Goal: Task Accomplishment & Management: Manage account settings

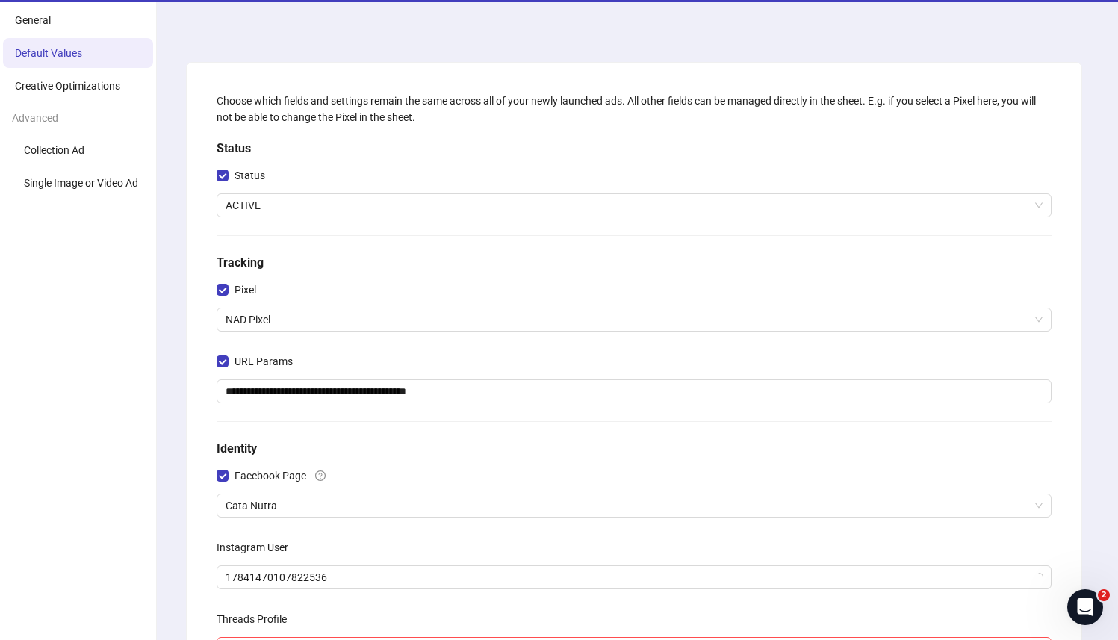
scroll to position [53, 0]
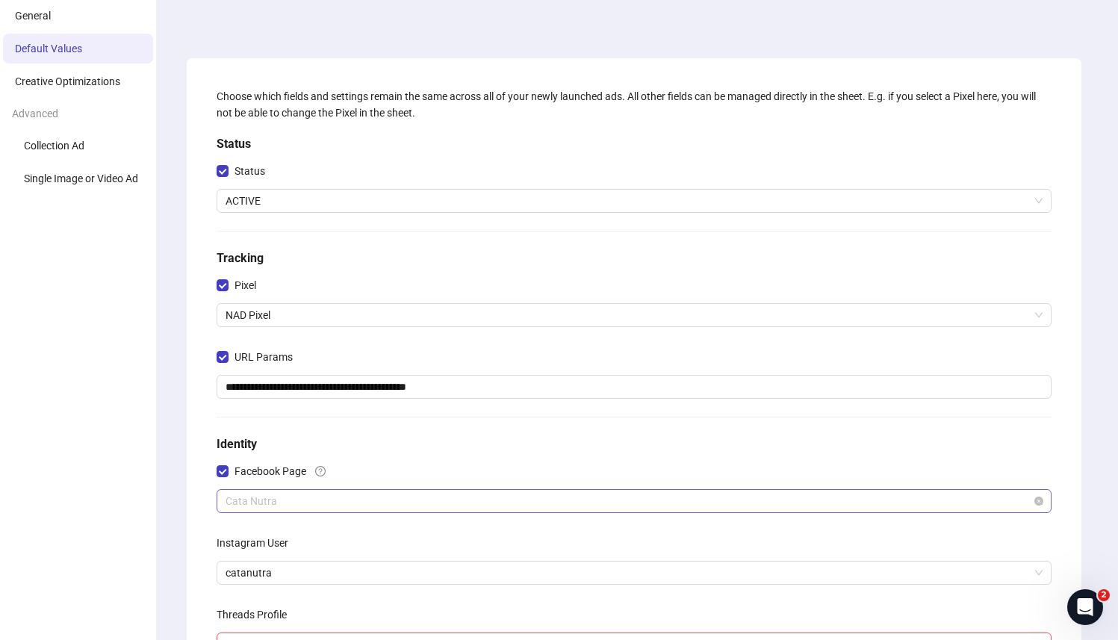
click at [311, 503] on span "Cata Nutra" at bounding box center [634, 501] width 817 height 22
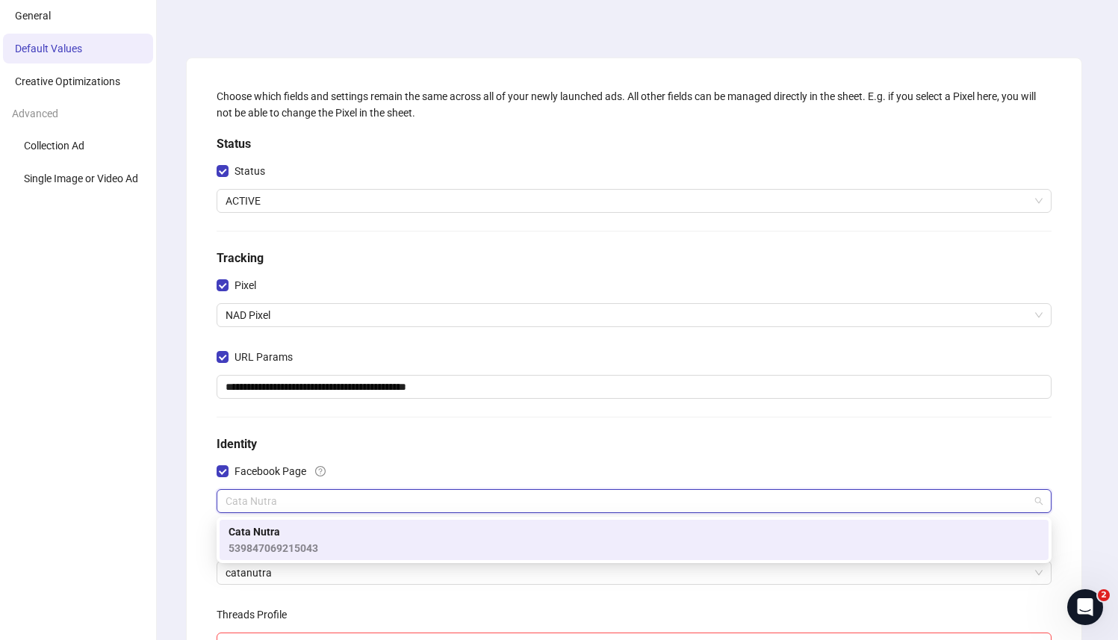
click at [328, 438] on h5 "Identity" at bounding box center [634, 445] width 835 height 18
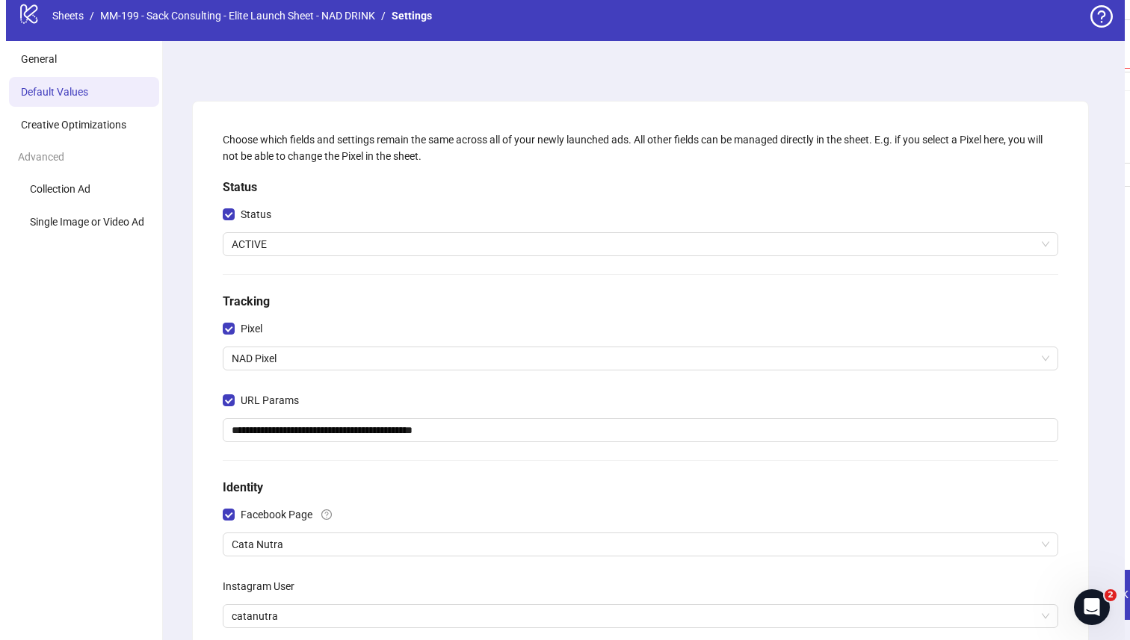
scroll to position [0, 0]
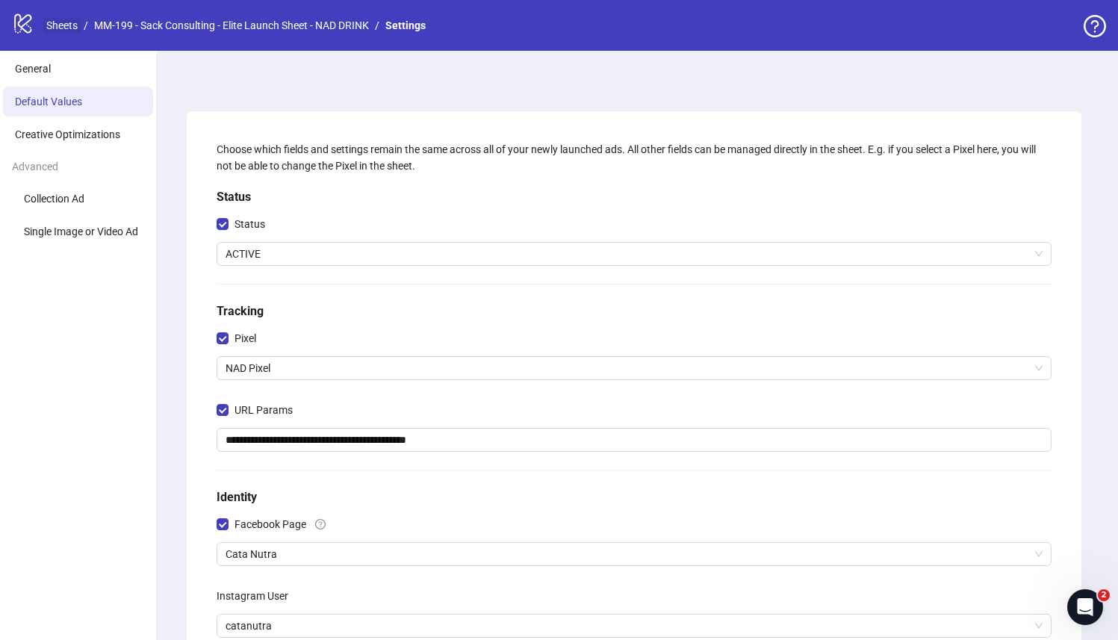
click at [49, 25] on link "Sheets" at bounding box center [61, 25] width 37 height 16
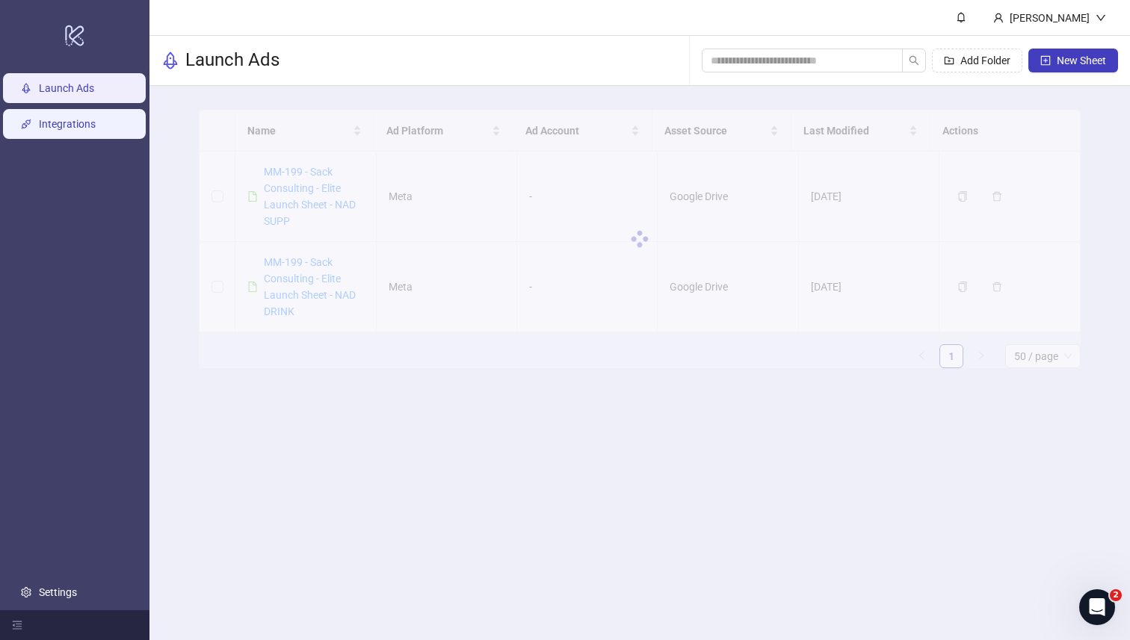
click at [51, 131] on link "Integrations" at bounding box center [67, 125] width 57 height 12
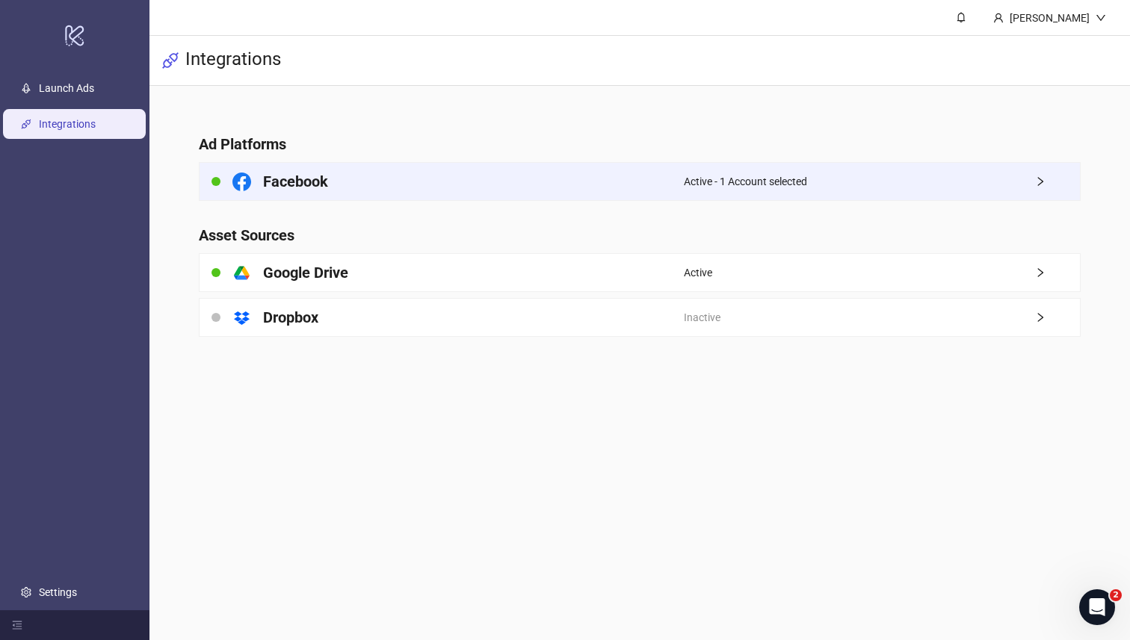
click at [501, 184] on div "Facebook" at bounding box center [440, 181] width 483 height 37
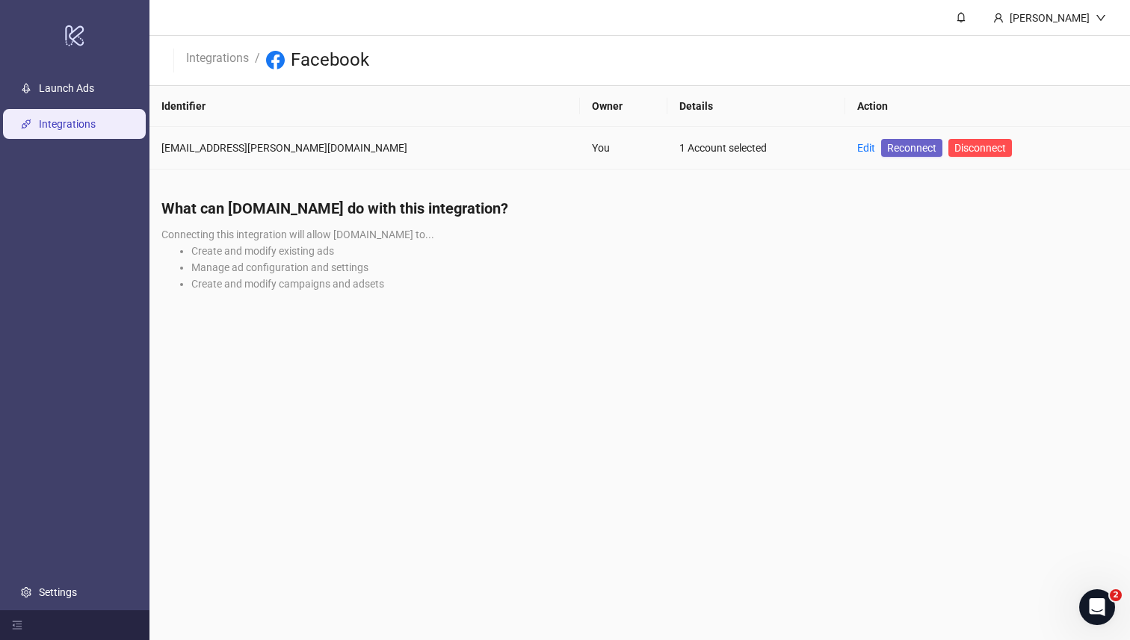
click at [705, 148] on span "Reconnect" at bounding box center [911, 148] width 49 height 16
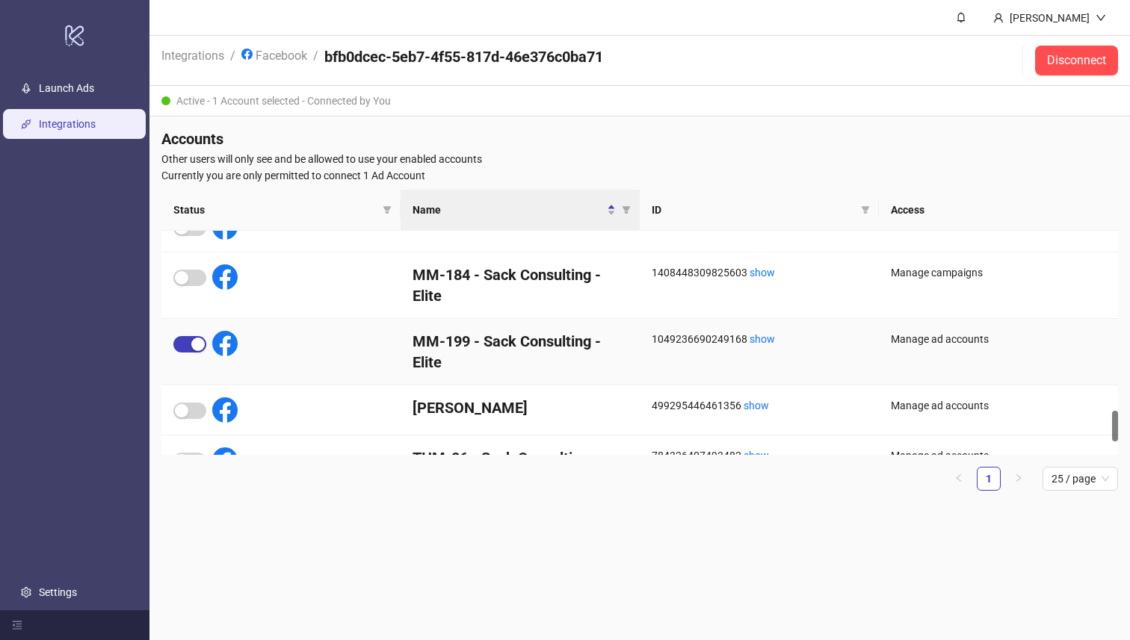
scroll to position [1285, 0]
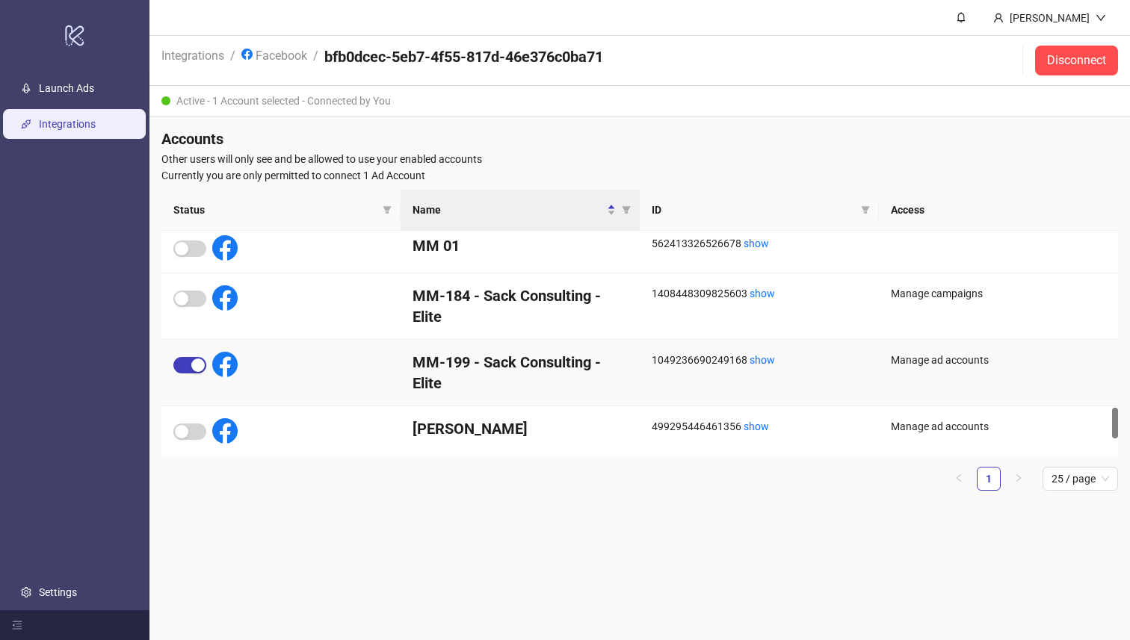
click at [558, 365] on h4 "MM-199 - Sack Consulting - Elite" at bounding box center [519, 373] width 215 height 42
click at [188, 366] on span "button" at bounding box center [189, 365] width 33 height 16
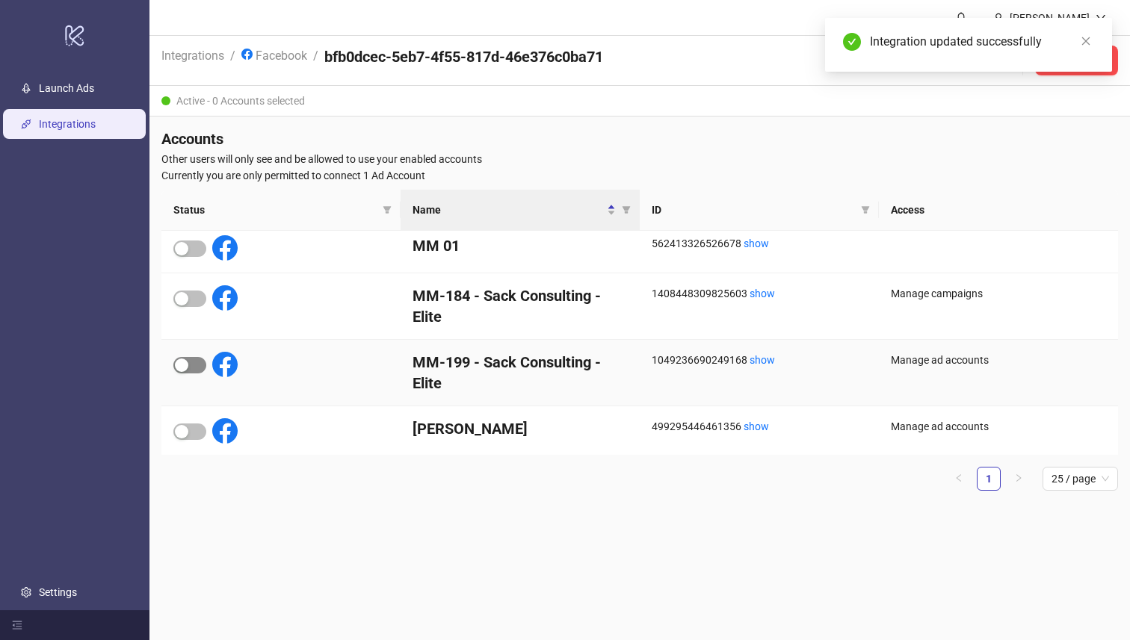
click at [191, 365] on span "button" at bounding box center [189, 365] width 33 height 16
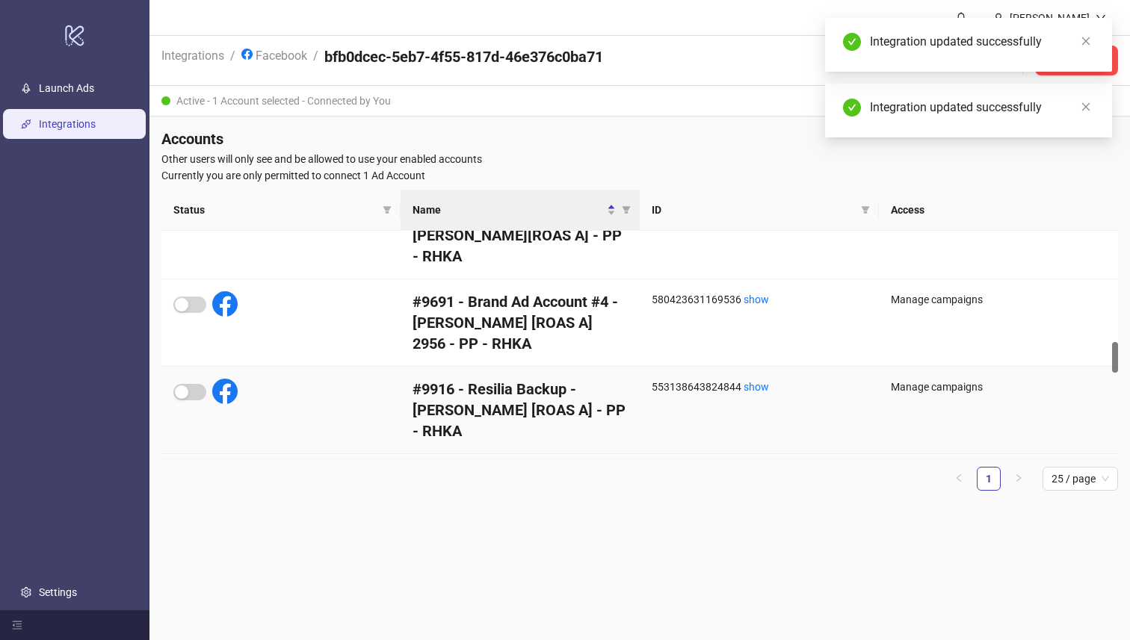
scroll to position [0, 0]
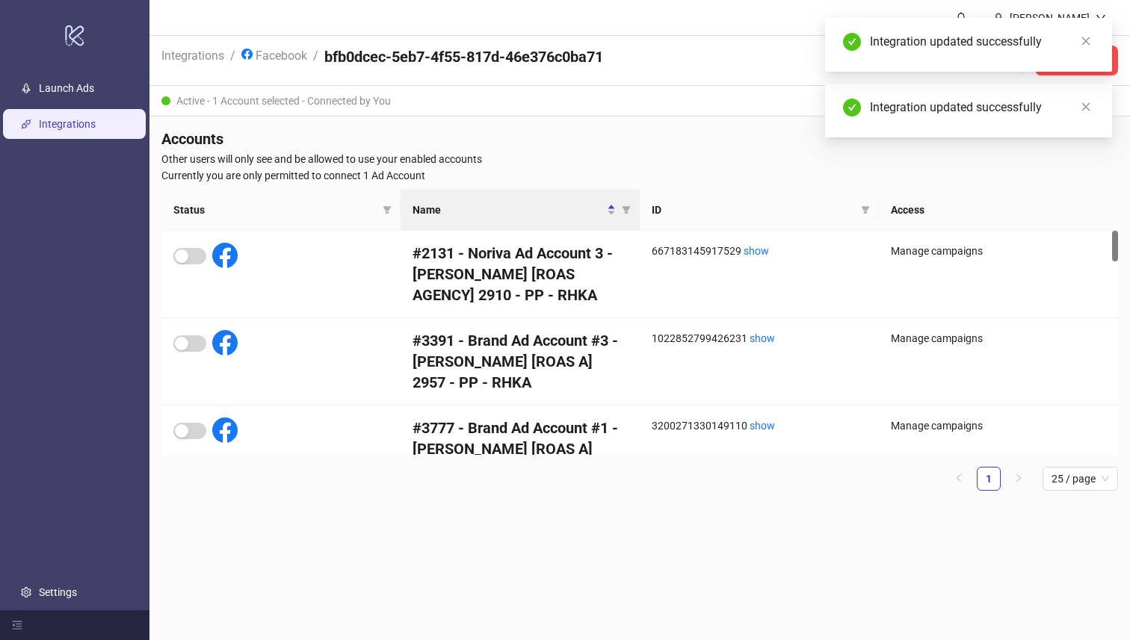
click at [903, 215] on th "Access" at bounding box center [998, 210] width 239 height 41
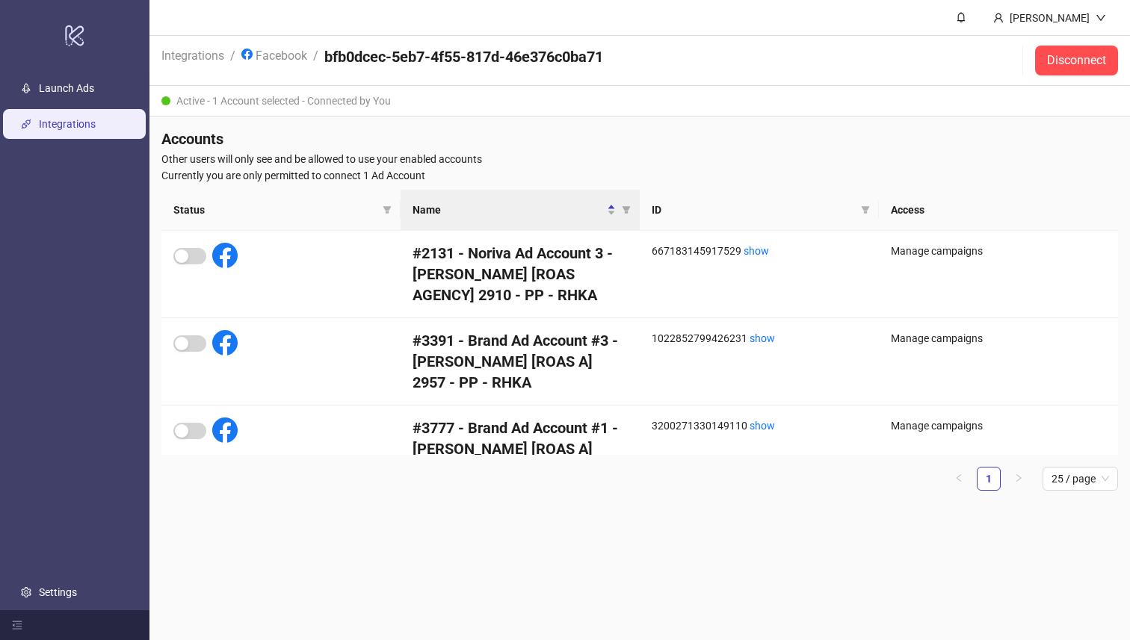
click at [96, 120] on link "Integrations" at bounding box center [67, 125] width 57 height 12
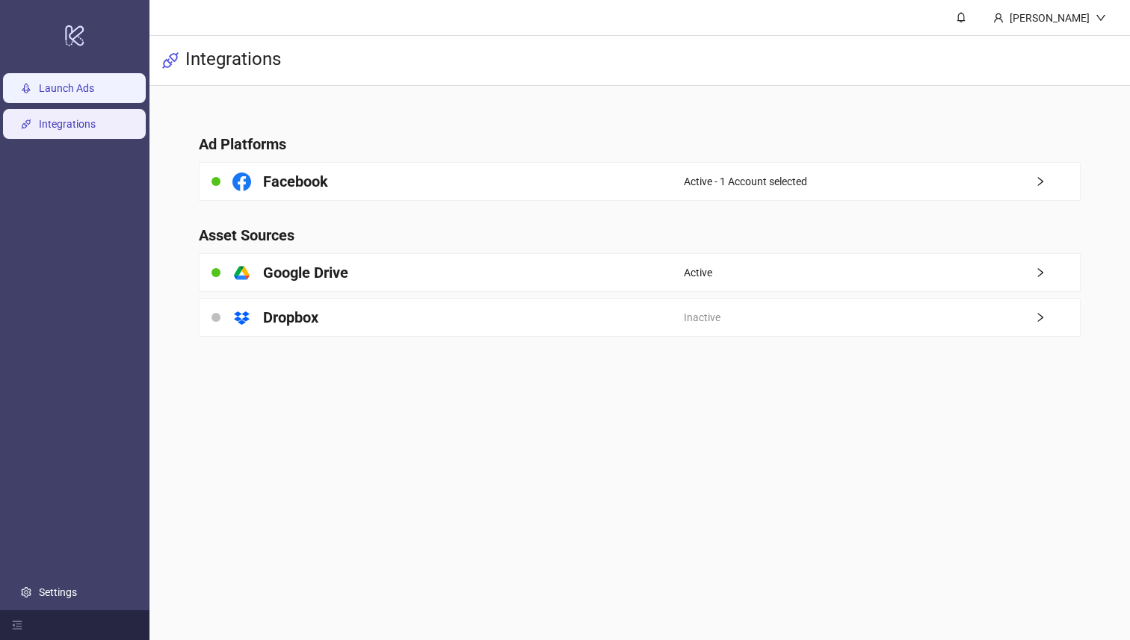
click at [75, 95] on link "Launch Ads" at bounding box center [66, 89] width 55 height 12
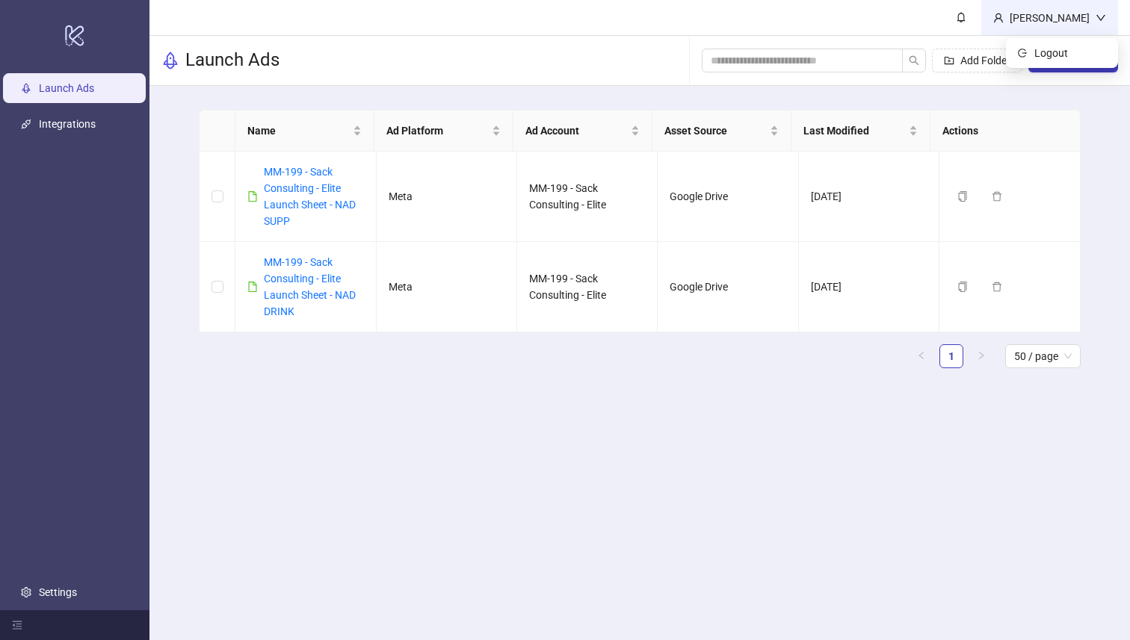
click at [1059, 23] on div "Moriah Myles" at bounding box center [1049, 18] width 92 height 16
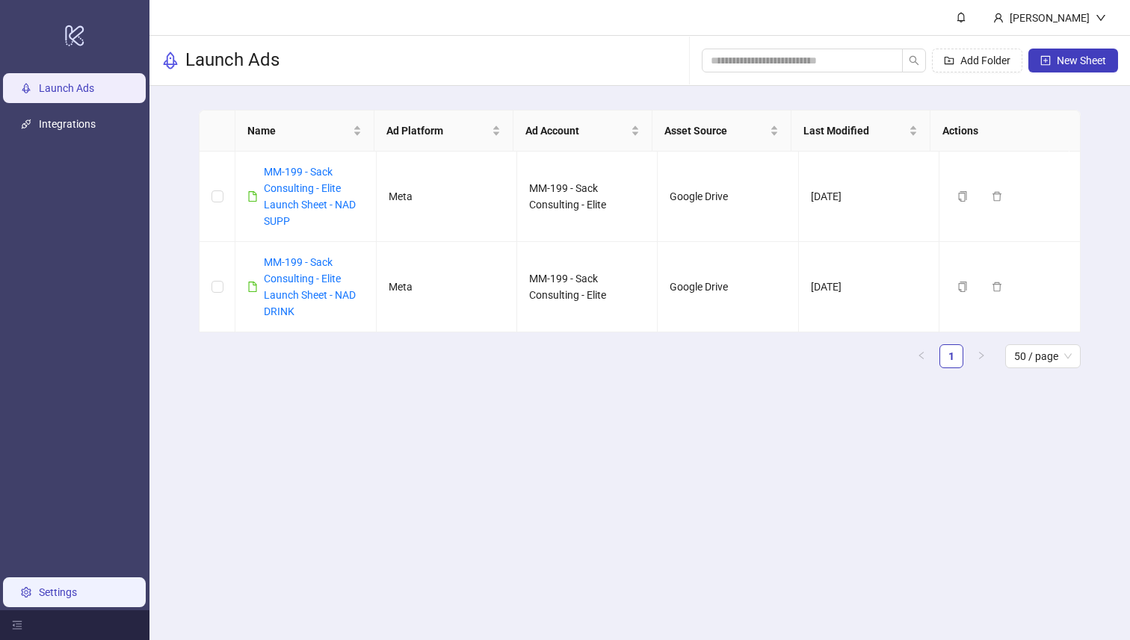
click at [41, 595] on link "Settings" at bounding box center [58, 592] width 38 height 12
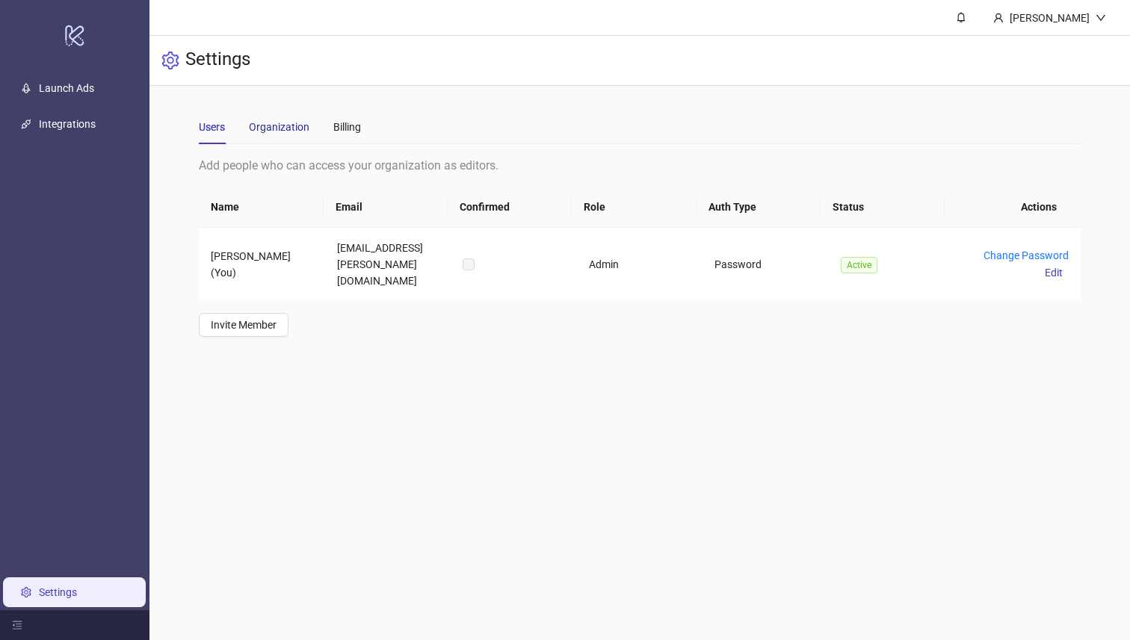
click at [276, 124] on div "Organization" at bounding box center [279, 127] width 61 height 16
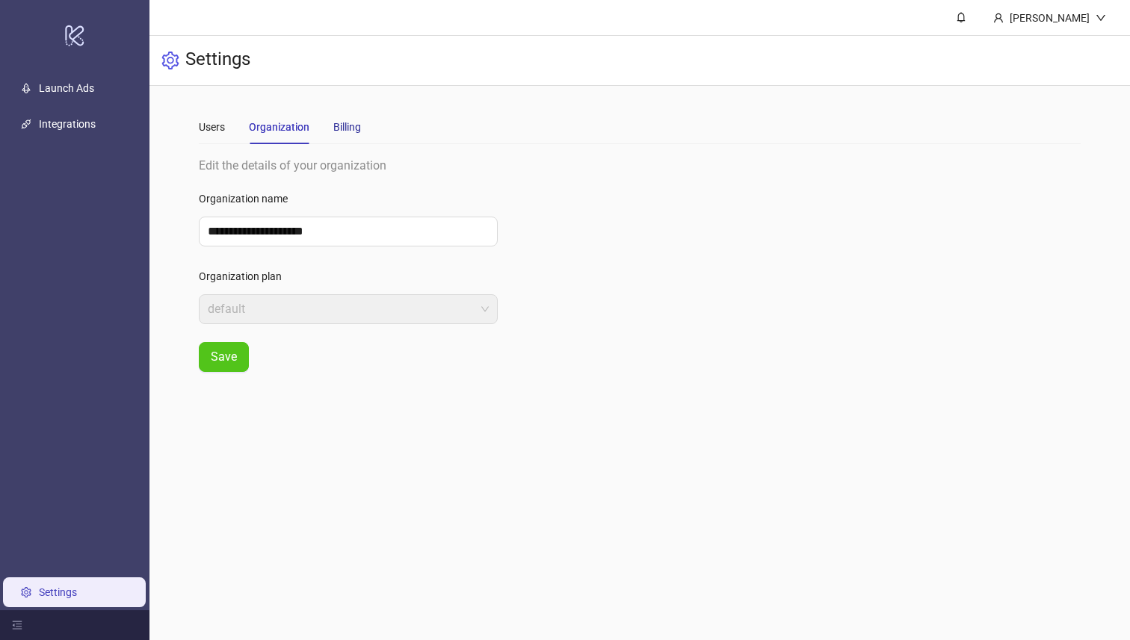
click at [335, 127] on div "Billing" at bounding box center [347, 127] width 28 height 16
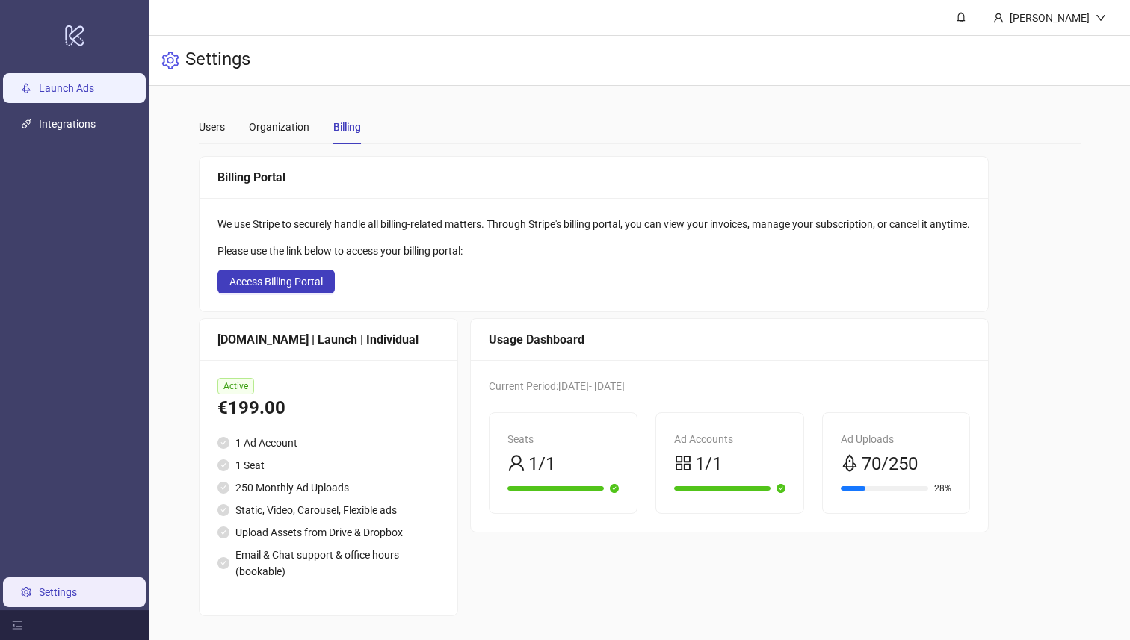
click at [80, 95] on link "Launch Ads" at bounding box center [66, 89] width 55 height 12
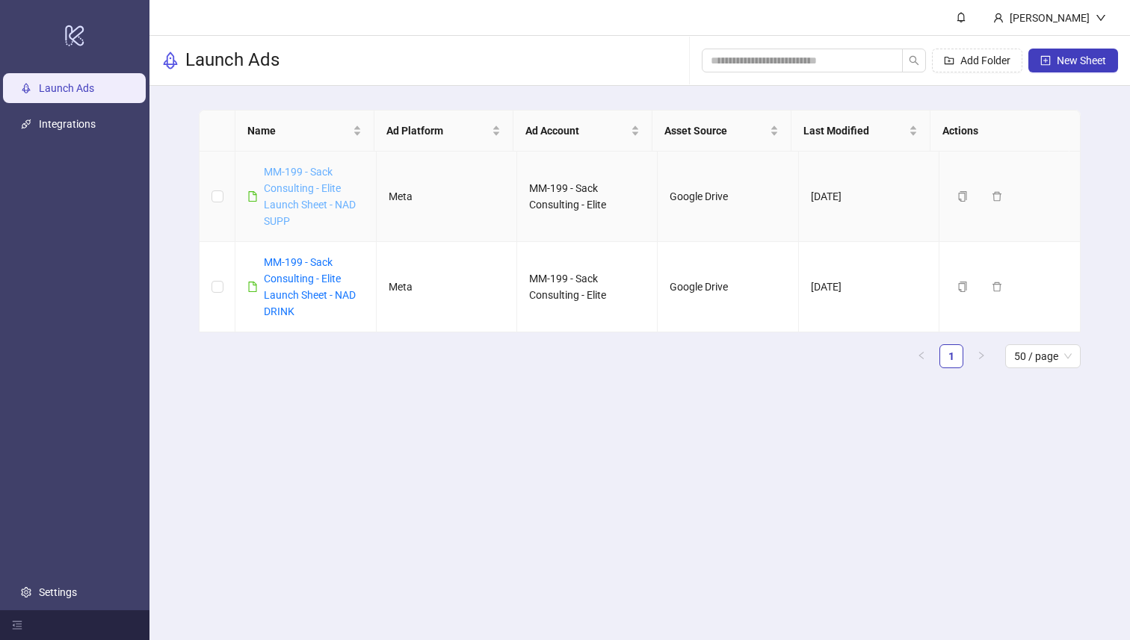
click at [292, 204] on link "MM-199 - Sack Consulting - Elite Launch Sheet - NAD SUPP" at bounding box center [310, 196] width 92 height 61
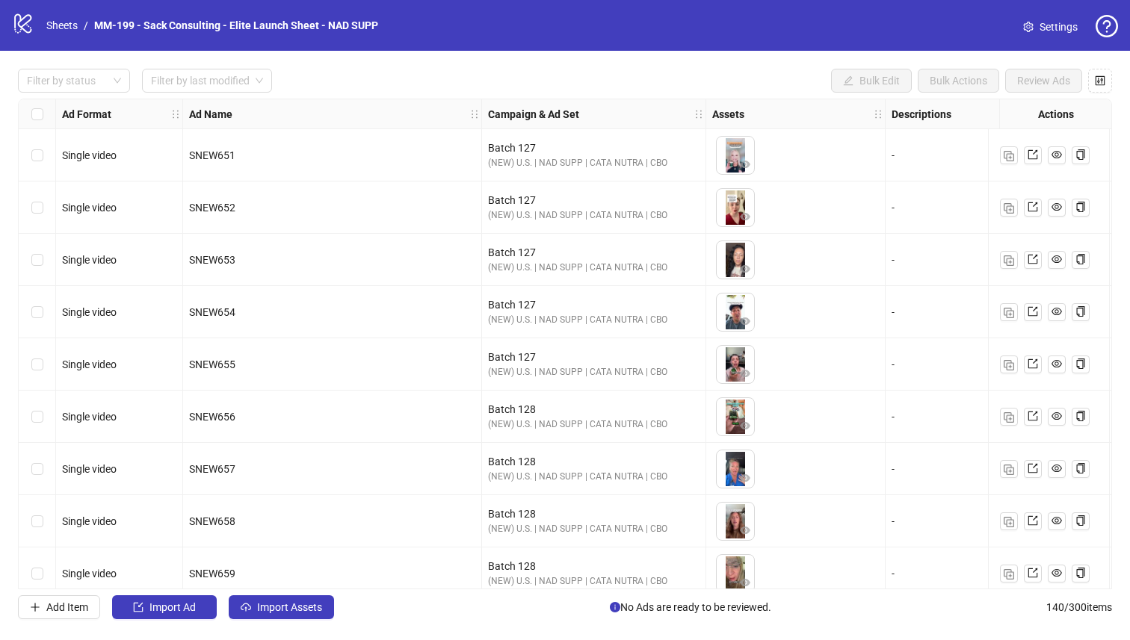
click at [1023, 32] on span at bounding box center [1028, 27] width 10 height 16
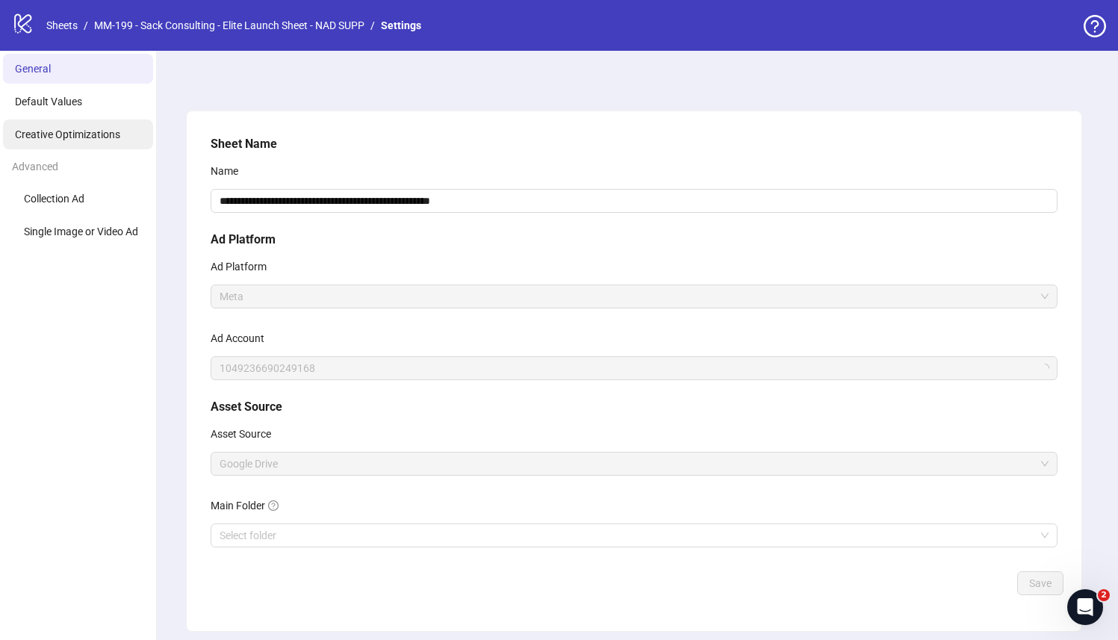
click at [70, 128] on span "Creative Optimizations" at bounding box center [67, 134] width 105 height 12
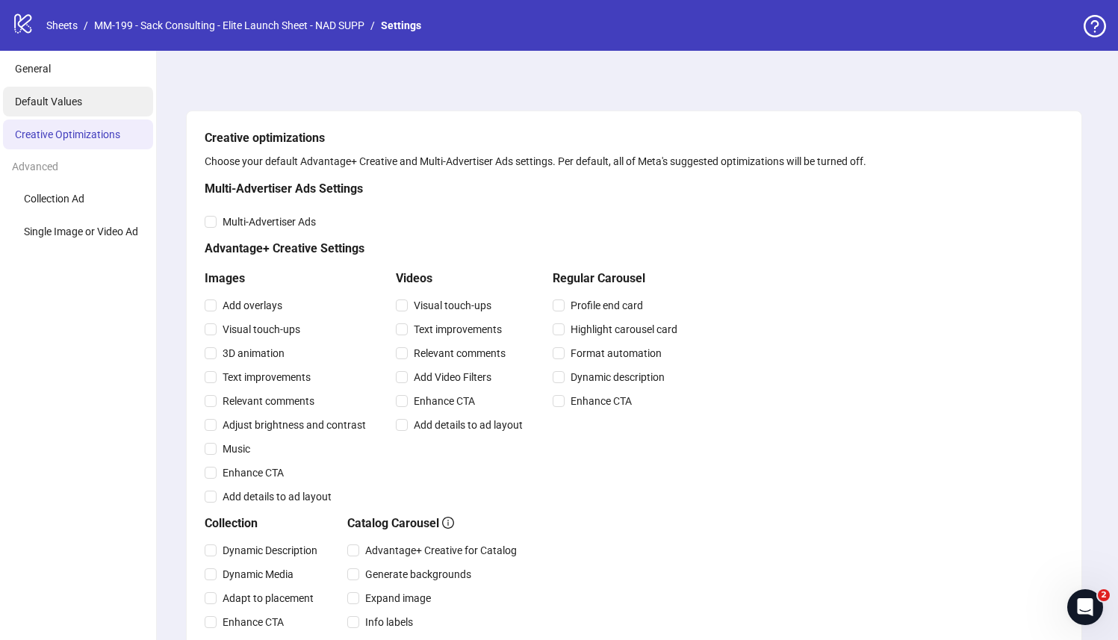
click at [75, 104] on span "Default Values" at bounding box center [48, 102] width 67 height 12
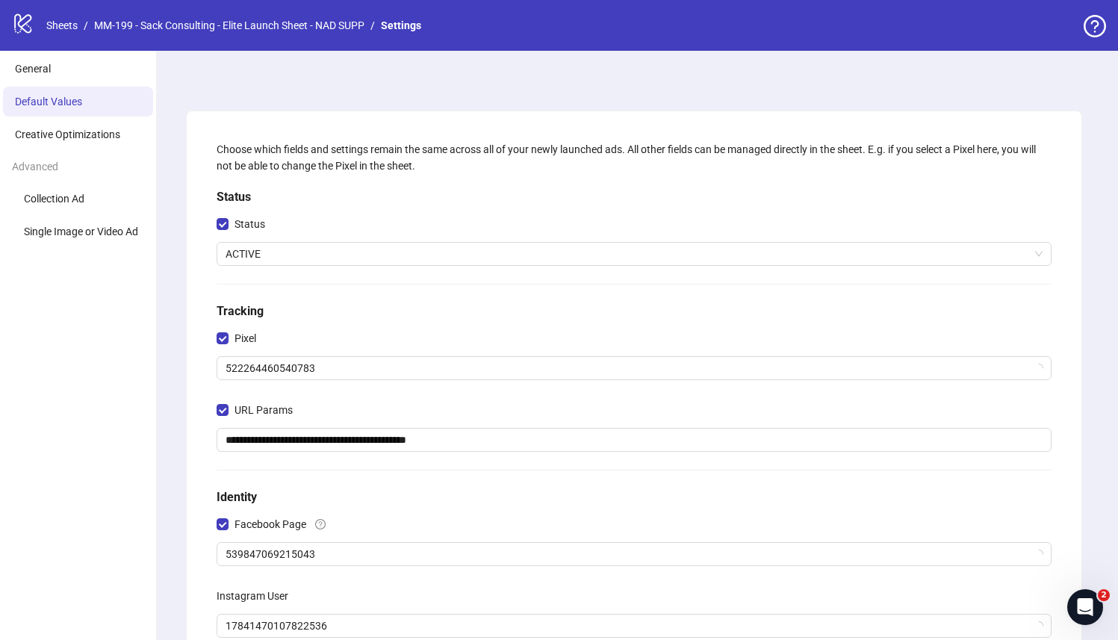
scroll to position [199, 0]
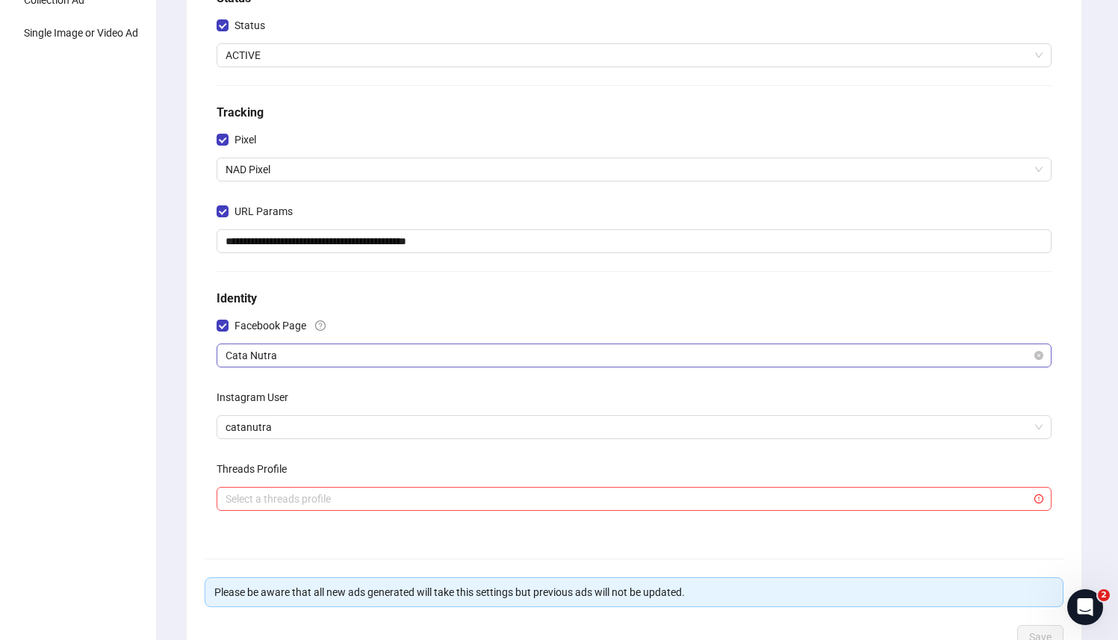
click at [323, 360] on span "Cata Nutra" at bounding box center [634, 355] width 817 height 22
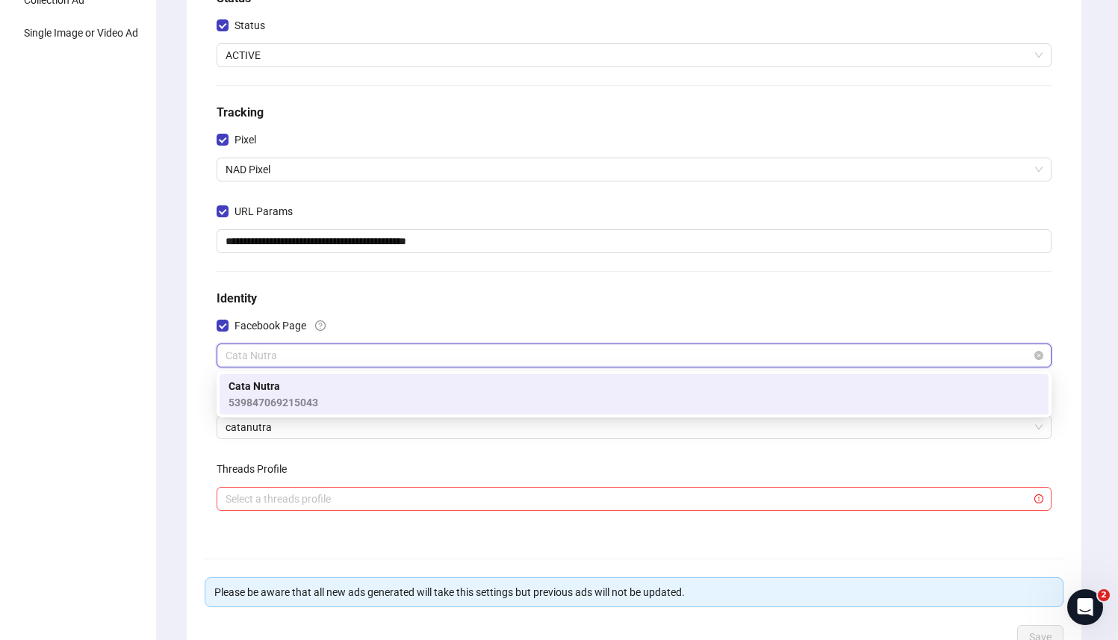
click at [283, 355] on span "Cata Nutra" at bounding box center [634, 355] width 817 height 22
click at [283, 393] on span "Cata Nutra" at bounding box center [274, 386] width 90 height 16
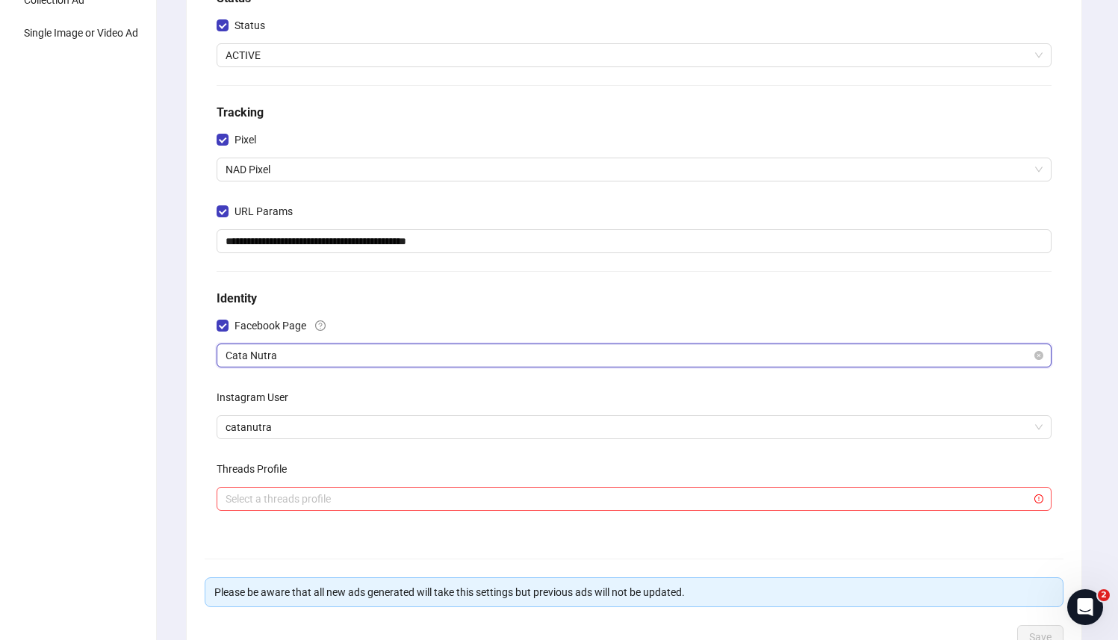
click at [332, 359] on span "Cata Nutra" at bounding box center [634, 355] width 817 height 22
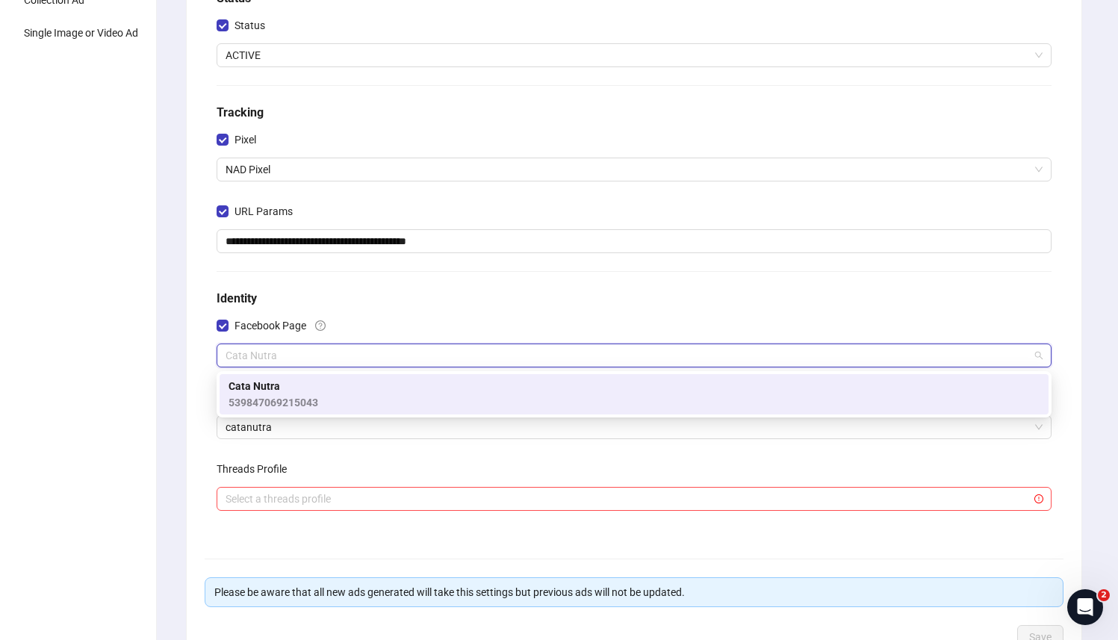
click at [340, 396] on div "Cata Nutra 539847069215043" at bounding box center [634, 394] width 811 height 33
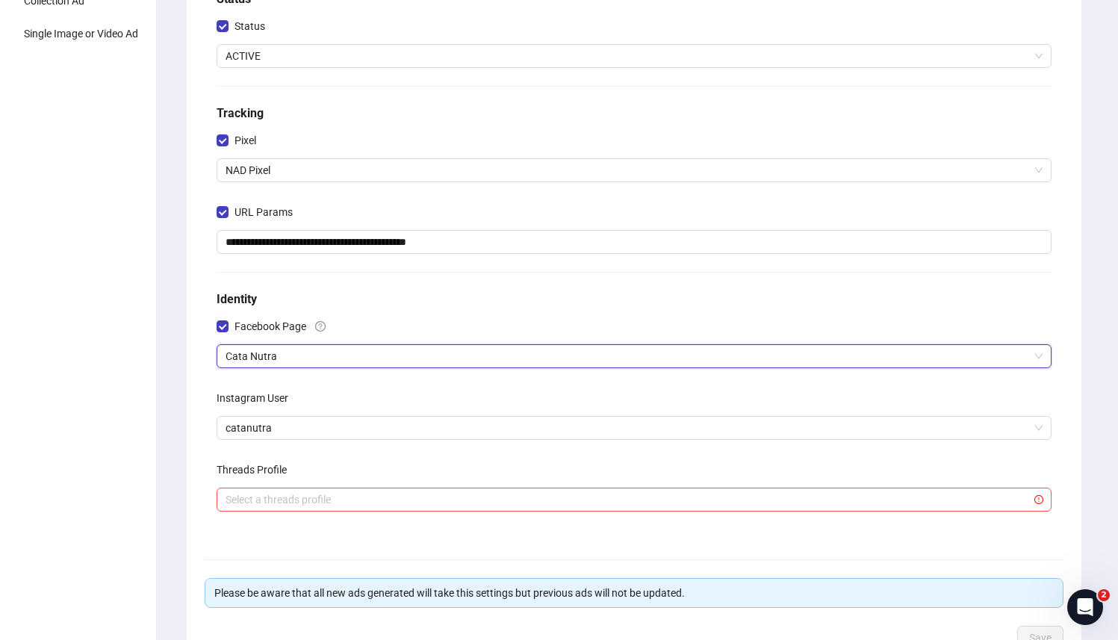
scroll to position [0, 0]
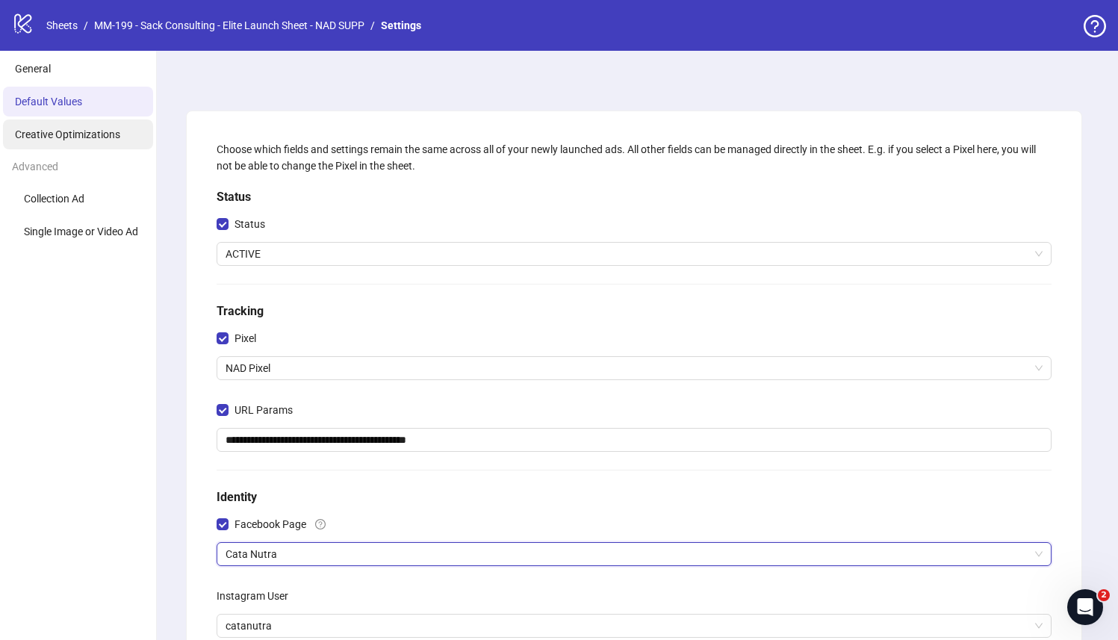
click at [90, 137] on span "Creative Optimizations" at bounding box center [67, 134] width 105 height 12
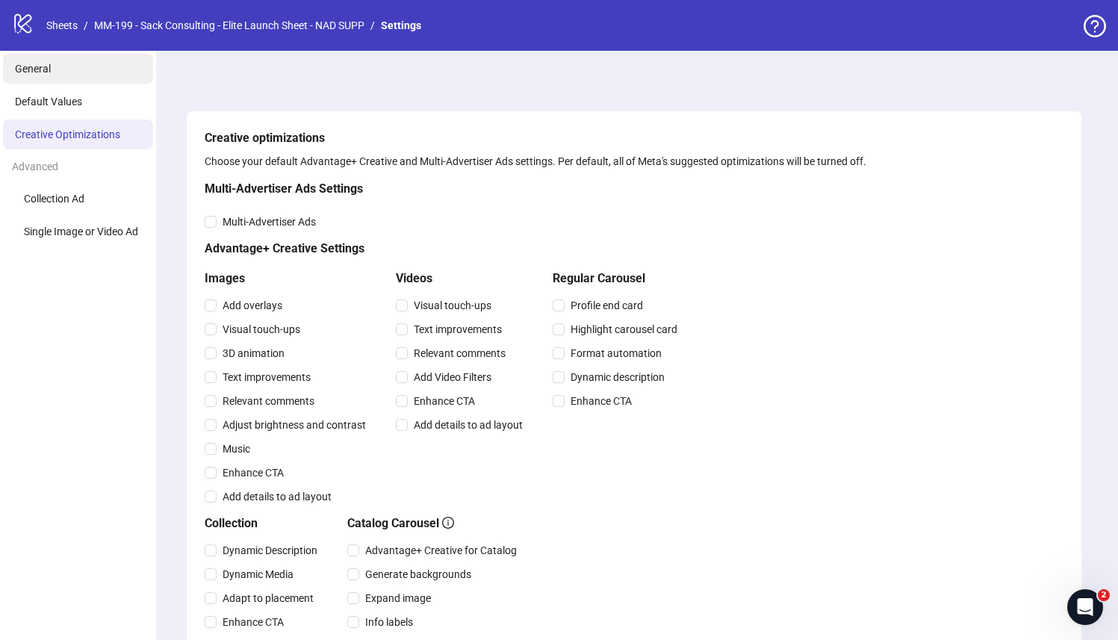
click at [85, 72] on li "General" at bounding box center [78, 69] width 150 height 30
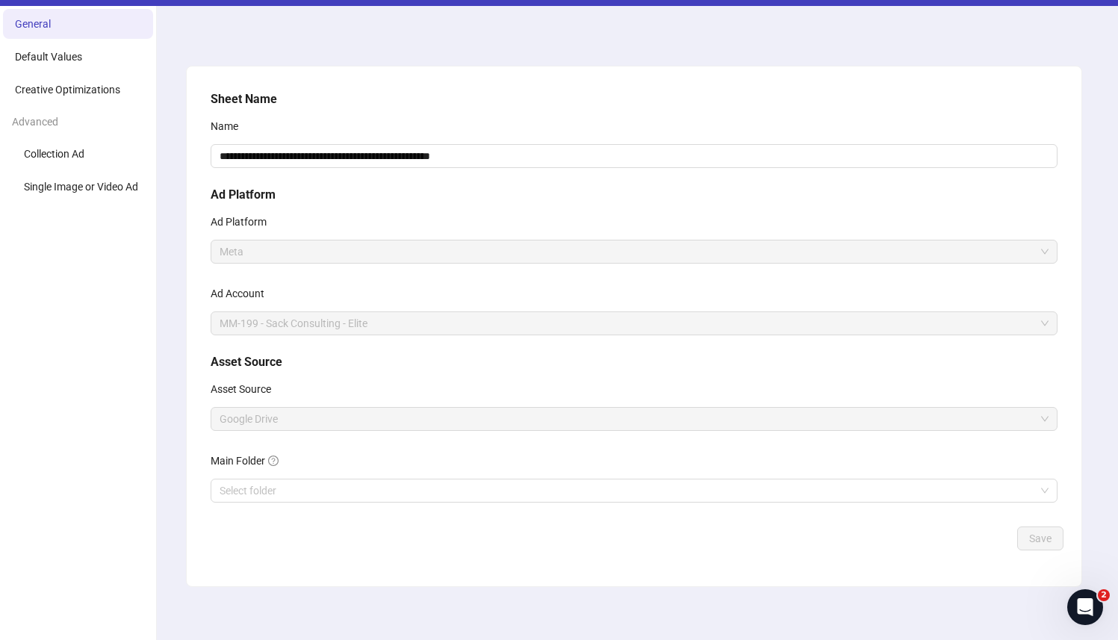
scroll to position [52, 0]
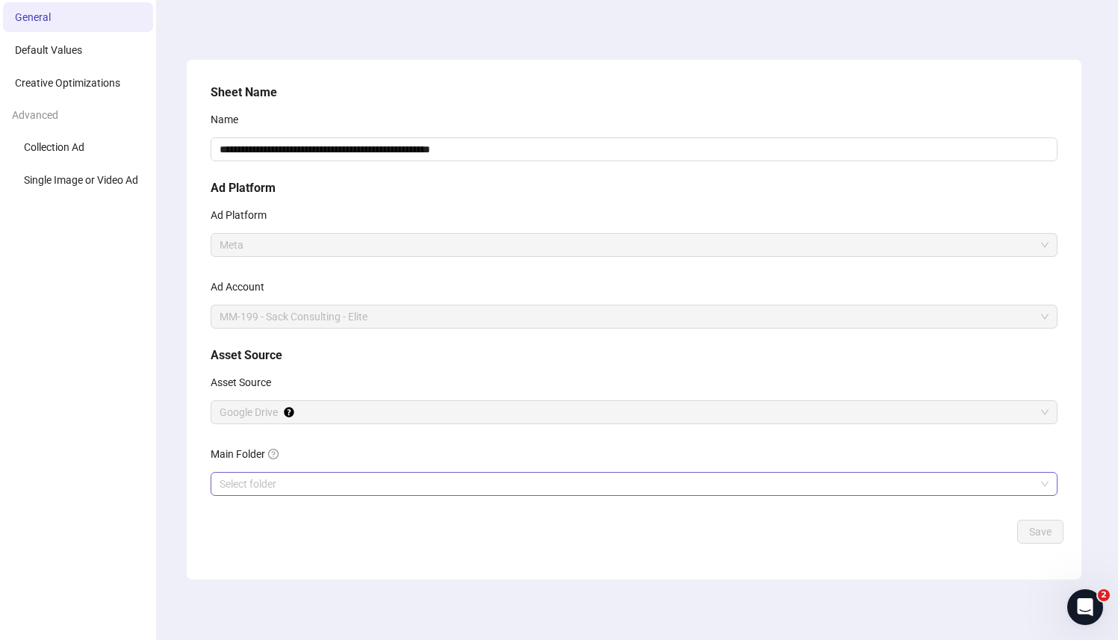
click at [348, 493] on input "Main Folder" at bounding box center [628, 484] width 816 height 22
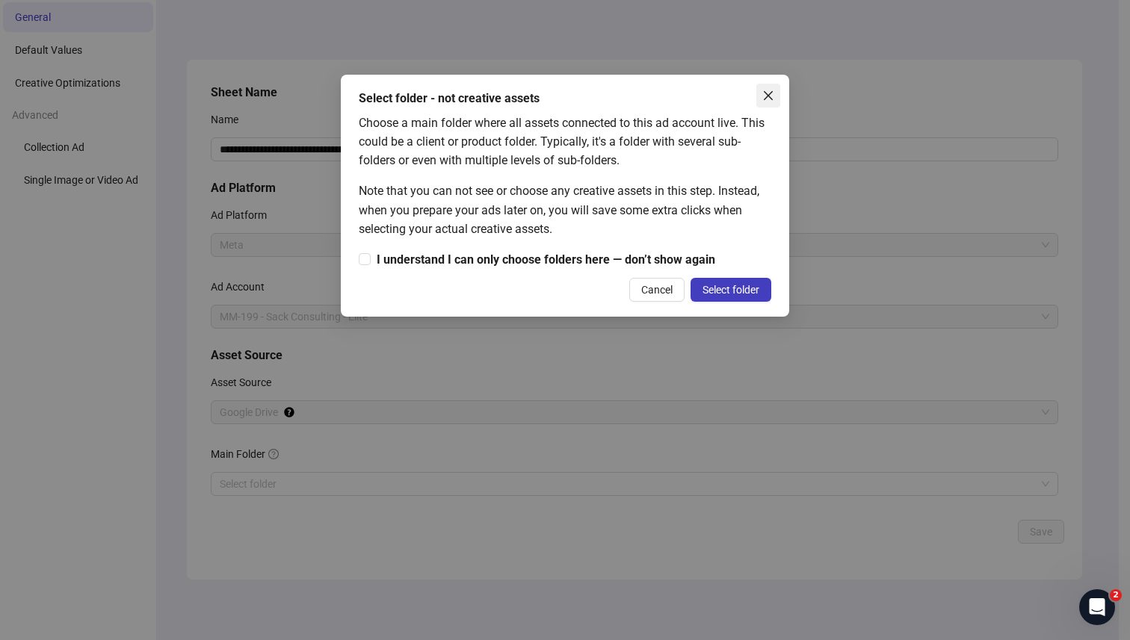
click at [772, 101] on icon "close" at bounding box center [768, 96] width 12 height 12
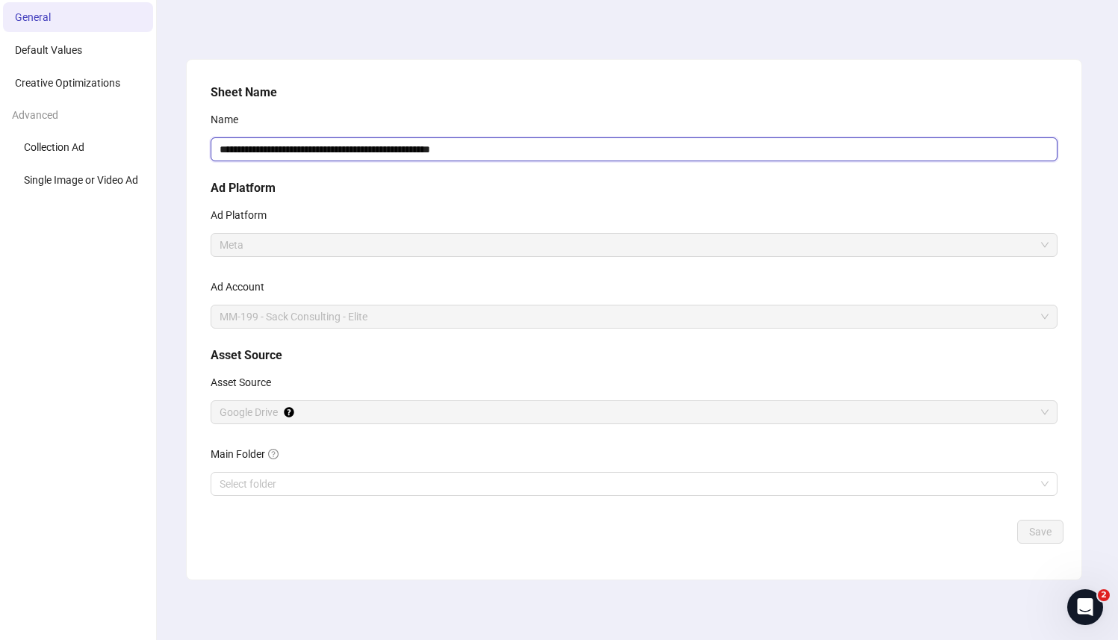
click at [519, 146] on input "**********" at bounding box center [634, 149] width 847 height 24
drag, startPoint x: 446, startPoint y: 235, endPoint x: 413, endPoint y: 270, distance: 48.6
click at [443, 238] on span "Meta" at bounding box center [634, 245] width 829 height 22
click at [385, 314] on span "MM-199 - Sack Consulting - Elite" at bounding box center [634, 317] width 829 height 22
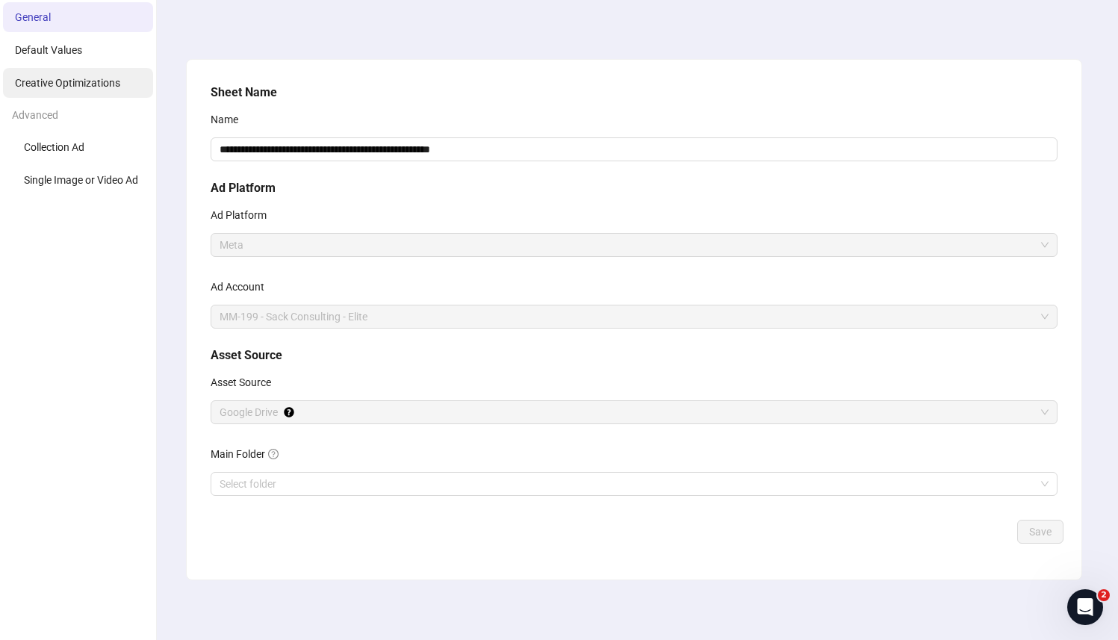
click at [78, 87] on span "Creative Optimizations" at bounding box center [67, 83] width 105 height 12
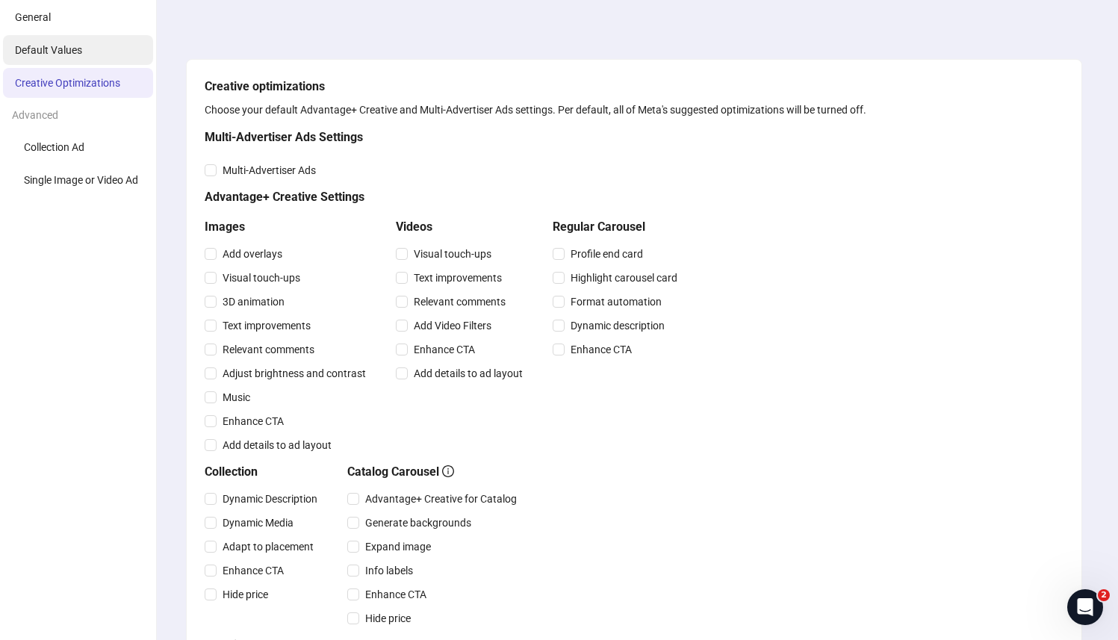
click at [105, 36] on li "Default Values" at bounding box center [78, 50] width 150 height 30
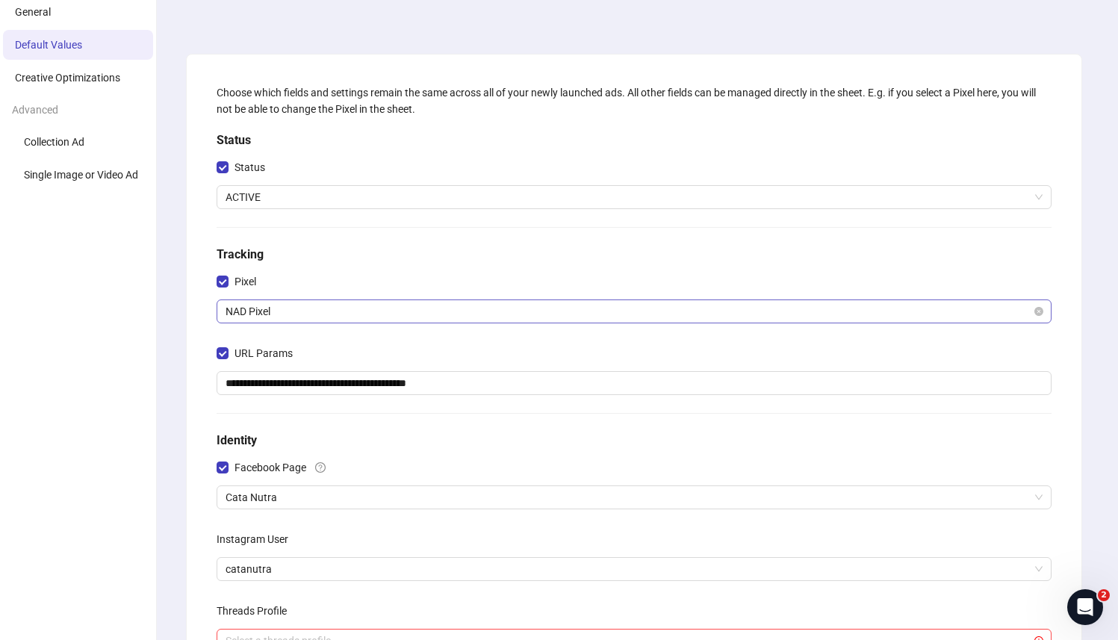
scroll to position [58, 0]
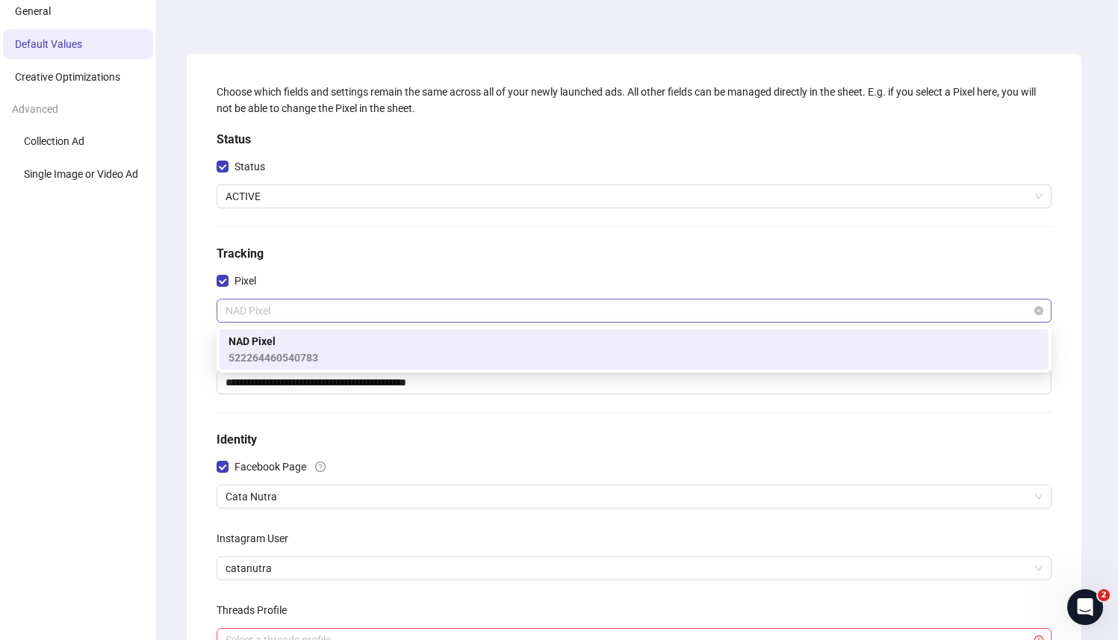
click at [318, 304] on span "NAD Pixel" at bounding box center [634, 311] width 817 height 22
click at [397, 260] on h5 "Tracking" at bounding box center [634, 254] width 835 height 18
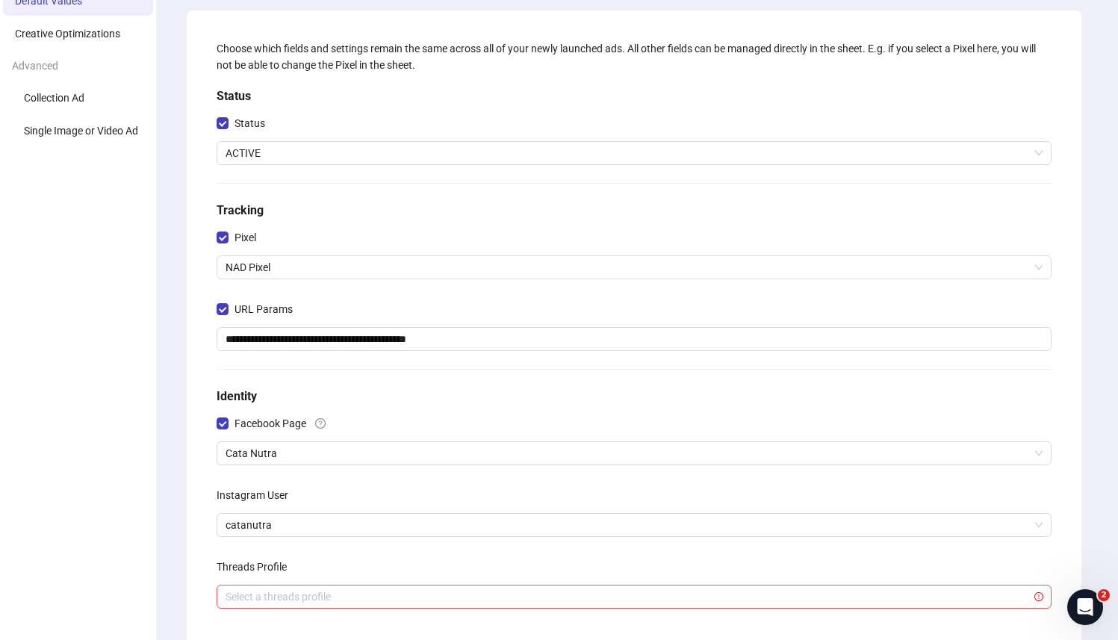
scroll to position [103, 0]
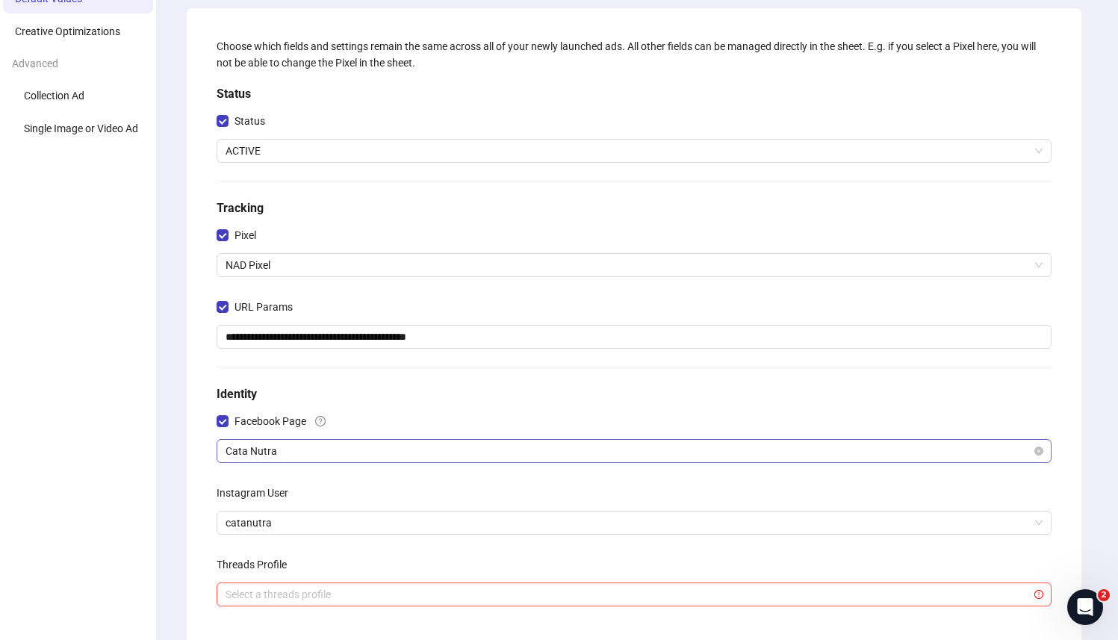
click at [318, 441] on span "Cata Nutra" at bounding box center [634, 451] width 817 height 22
click at [307, 443] on span "Cata Nutra" at bounding box center [634, 451] width 817 height 22
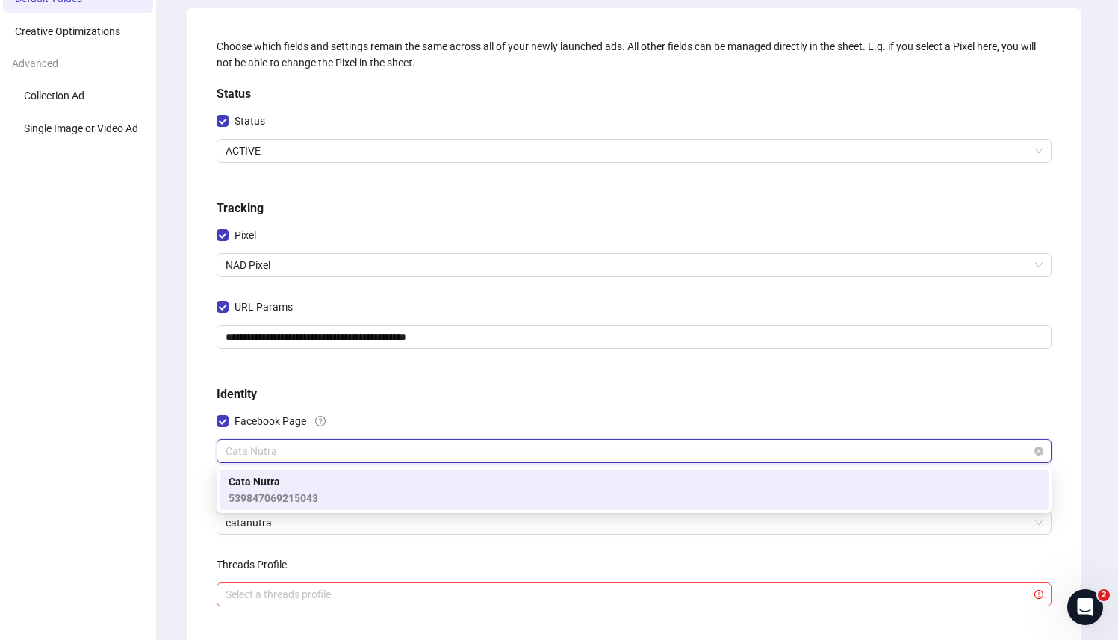
click at [307, 443] on span "Cata Nutra" at bounding box center [634, 451] width 817 height 22
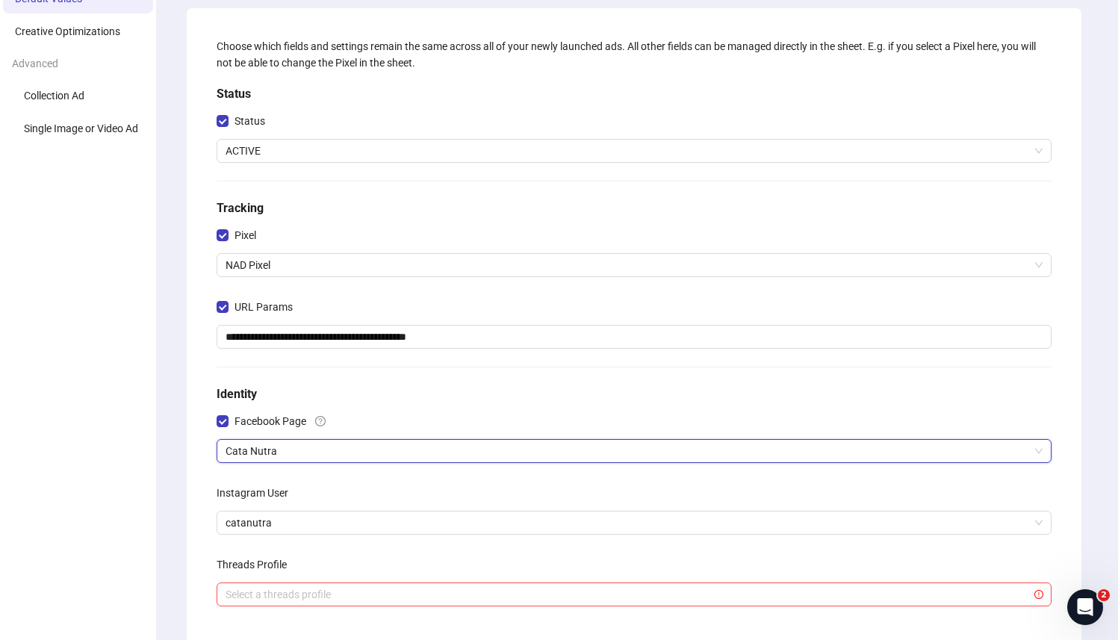
click at [421, 411] on div "Facebook Page" at bounding box center [634, 424] width 835 height 30
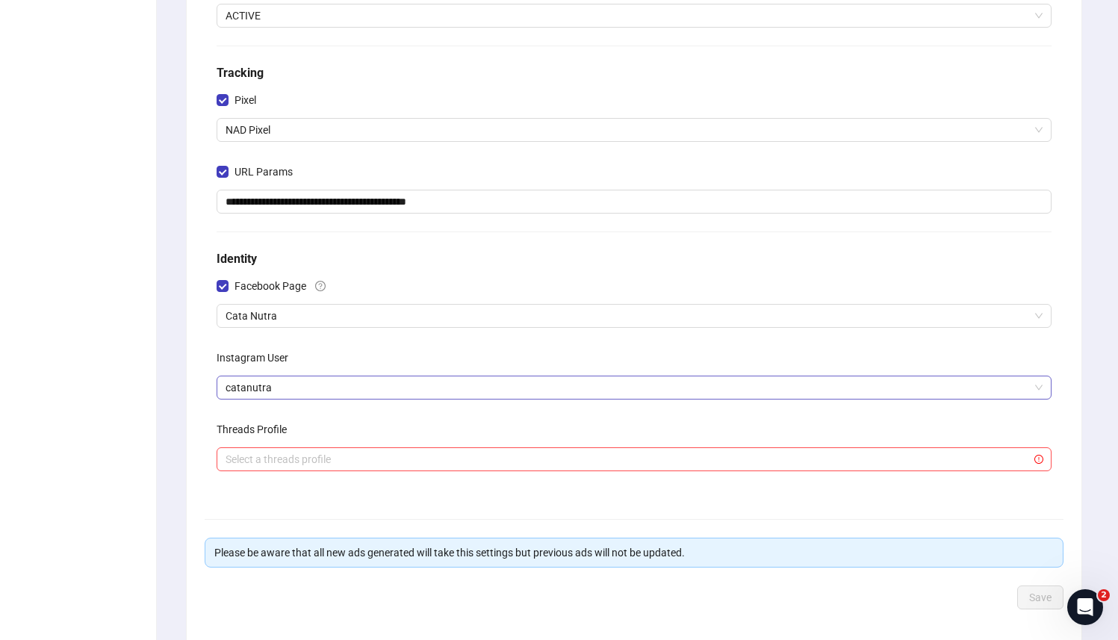
scroll to position [304, 0]
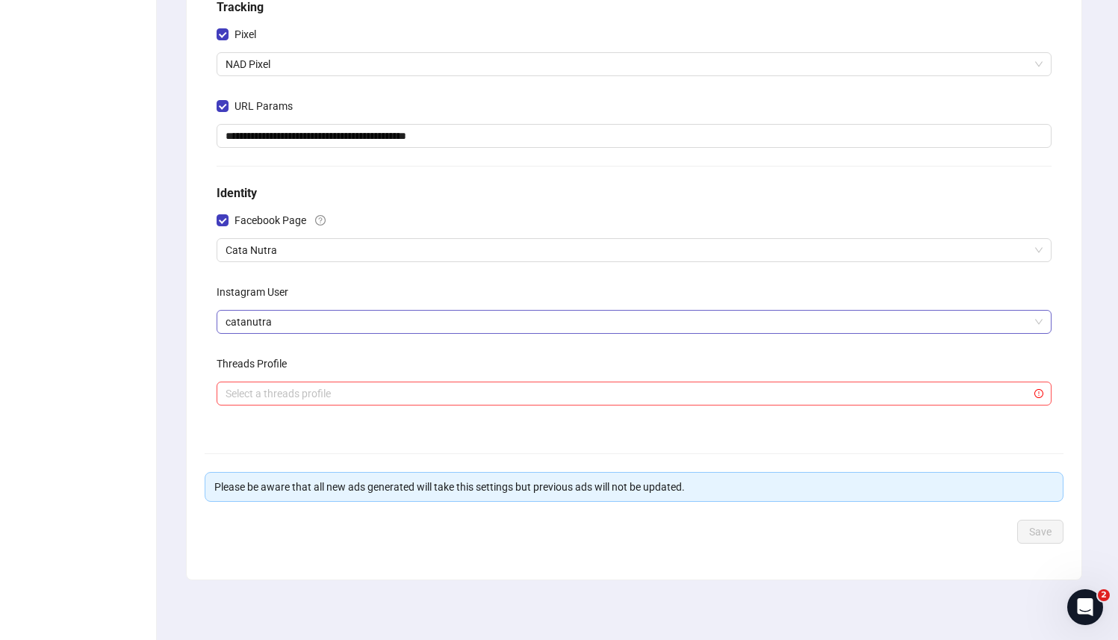
click at [347, 315] on span "catanutra" at bounding box center [634, 322] width 817 height 22
click at [380, 269] on div "**********" at bounding box center [634, 130] width 847 height 598
click at [338, 394] on input "search" at bounding box center [628, 393] width 804 height 22
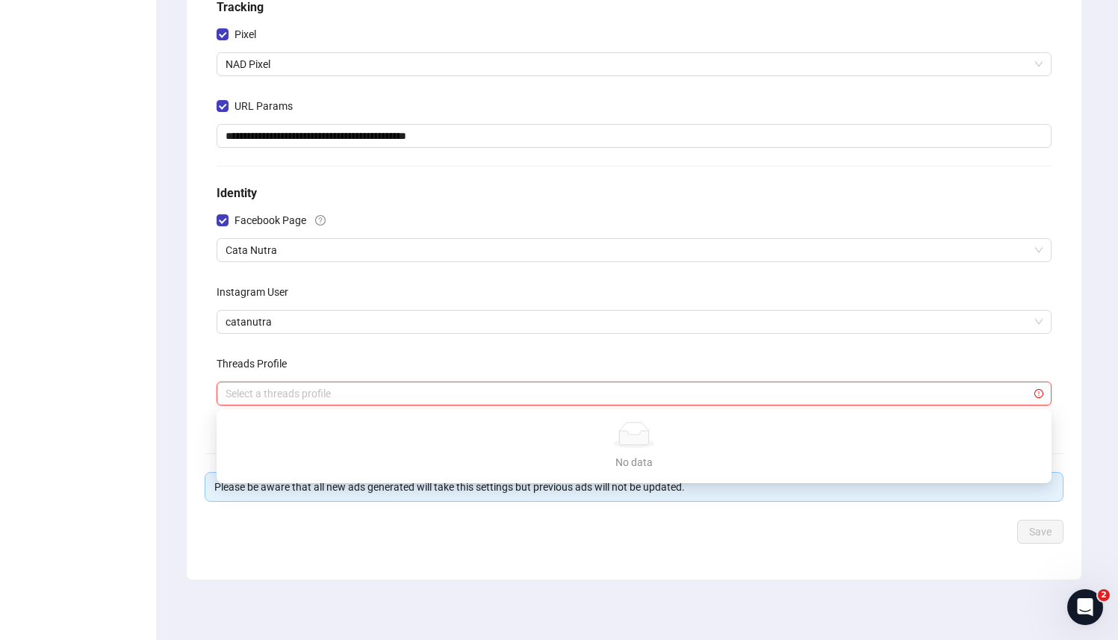
click at [338, 368] on div "Threads Profile" at bounding box center [634, 367] width 835 height 30
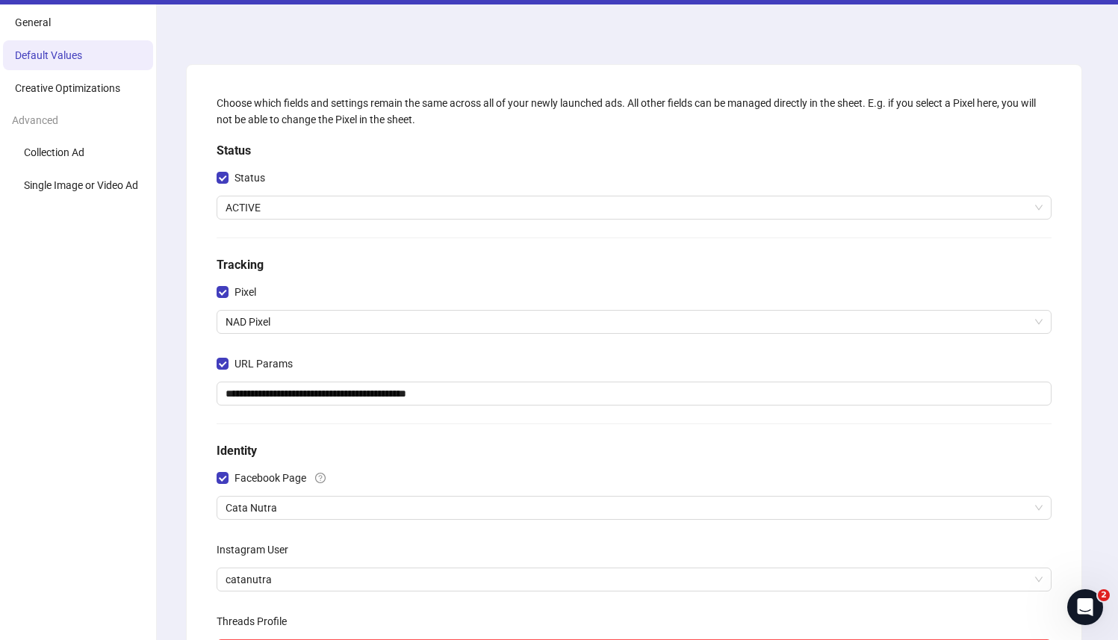
scroll to position [0, 0]
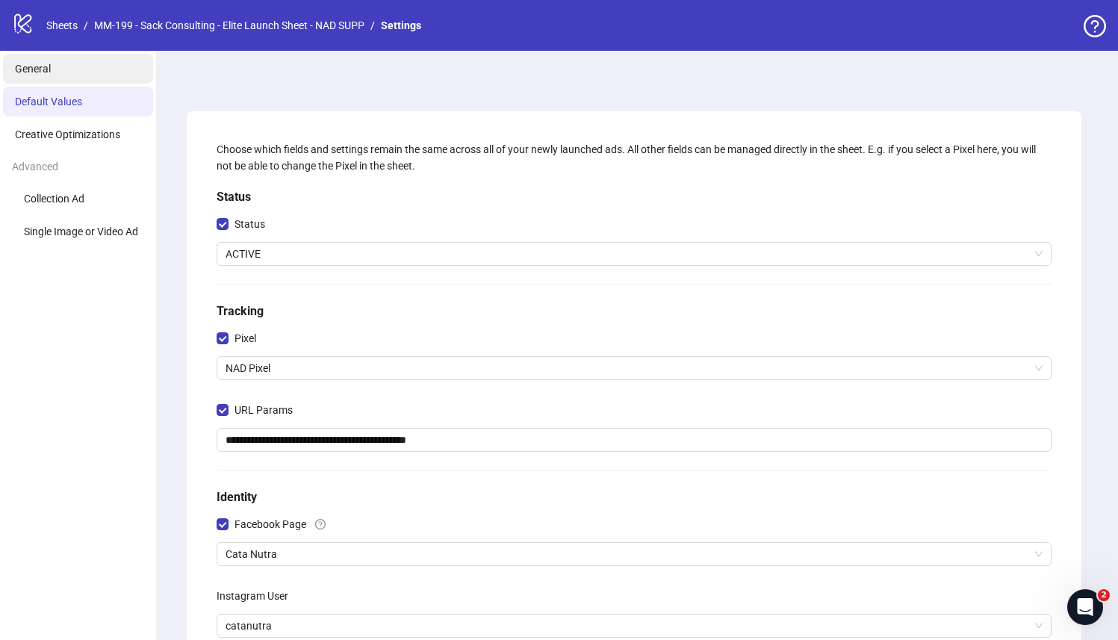
click at [74, 69] on li "General" at bounding box center [78, 69] width 150 height 30
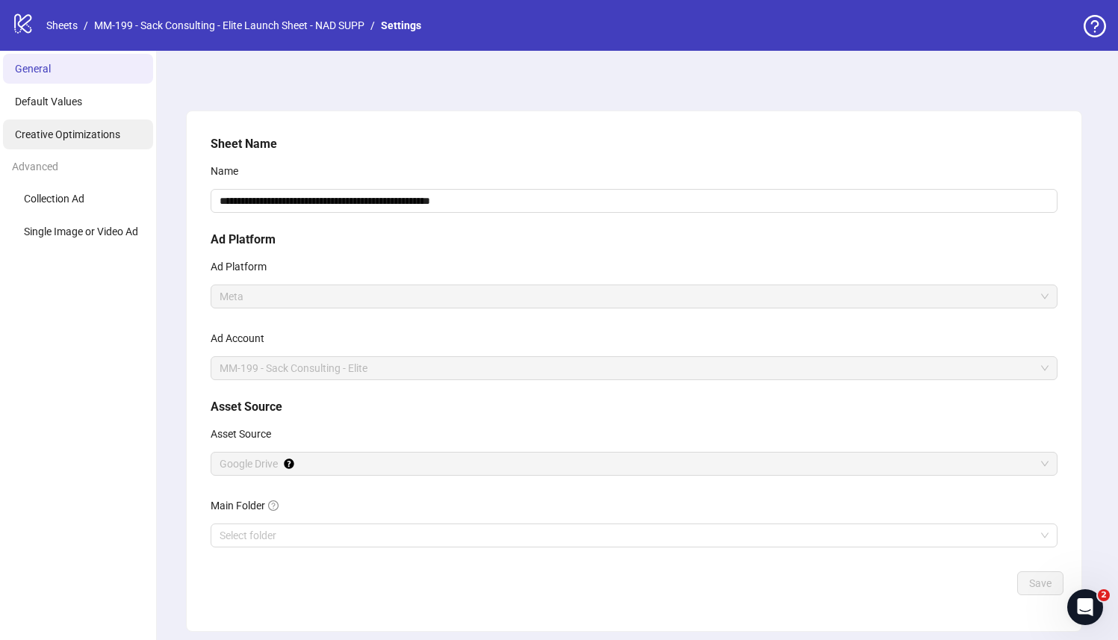
click at [57, 131] on span "Creative Optimizations" at bounding box center [67, 134] width 105 height 12
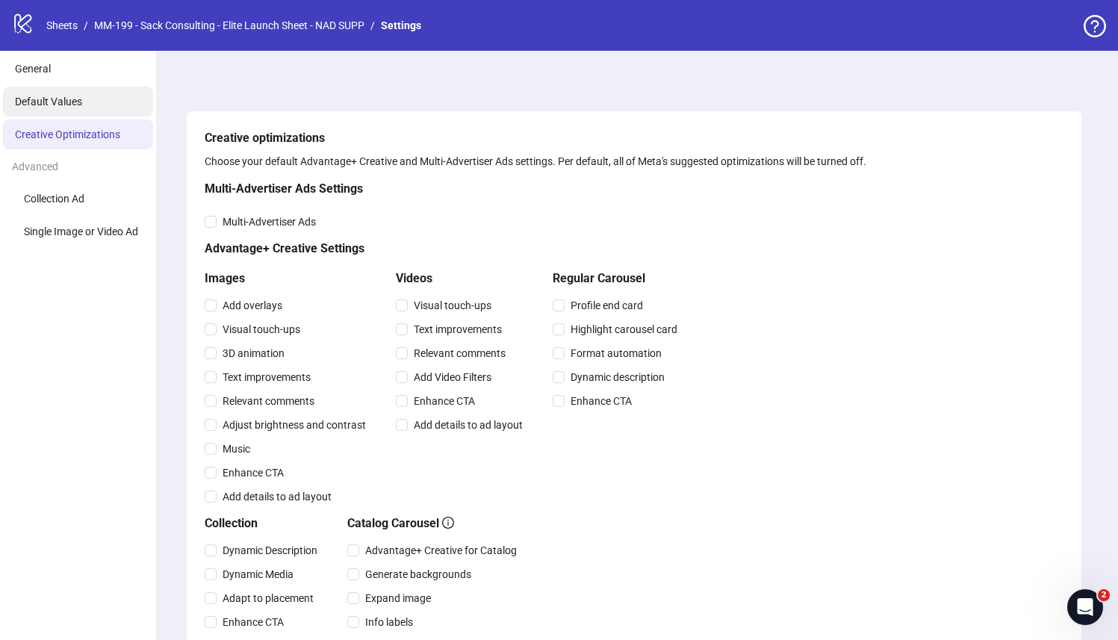
click at [87, 101] on li "Default Values" at bounding box center [78, 102] width 150 height 30
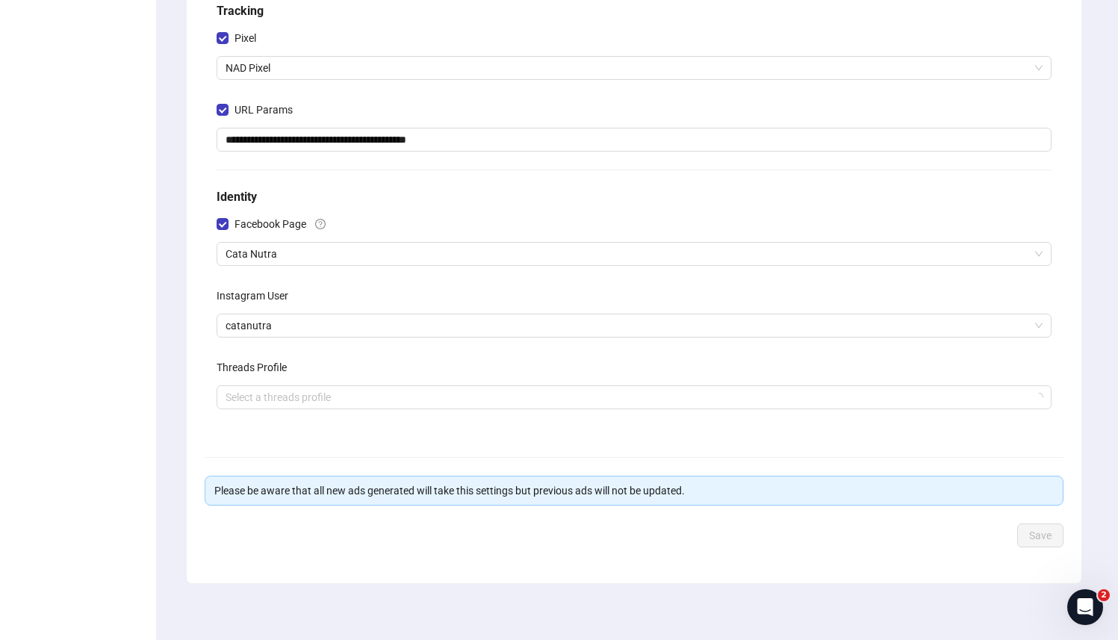
scroll to position [304, 0]
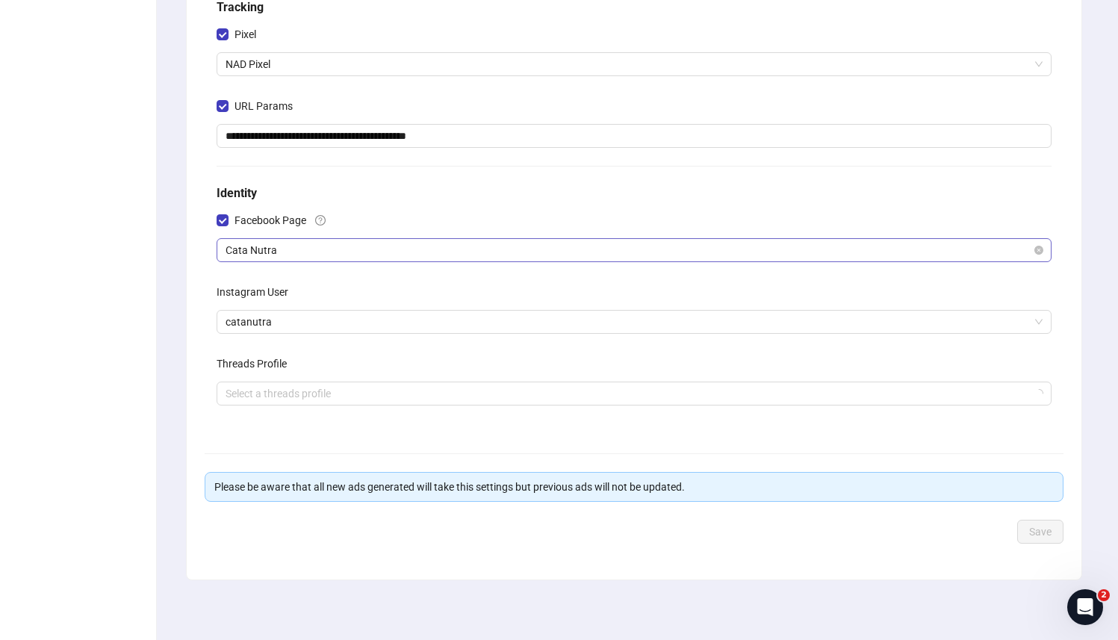
click at [303, 254] on span "Cata Nutra" at bounding box center [634, 250] width 817 height 22
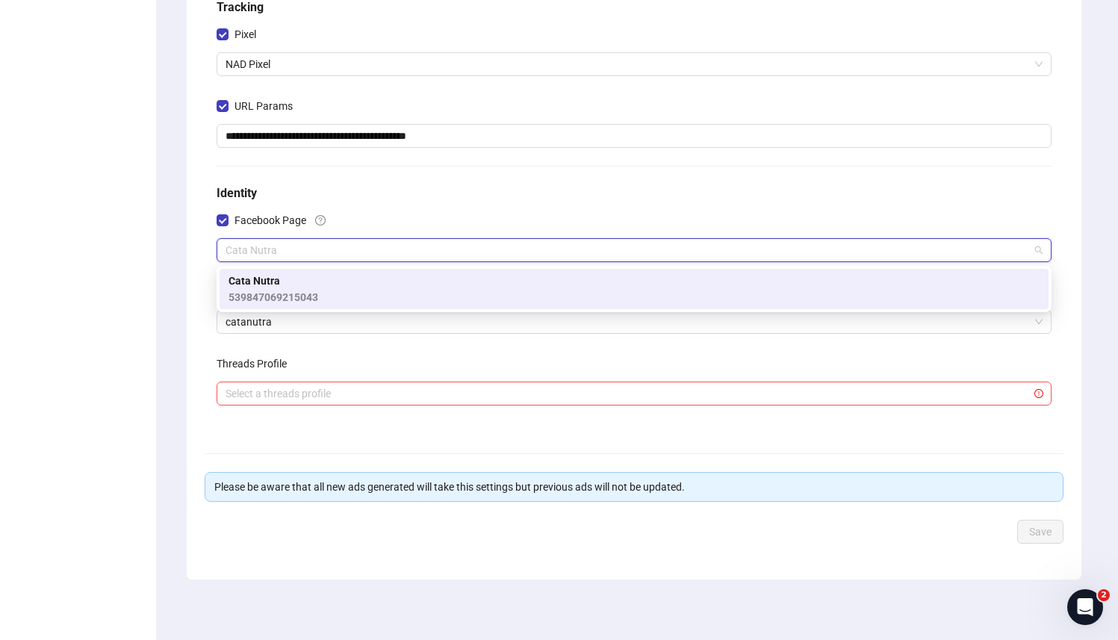
click at [374, 210] on div "Facebook Page" at bounding box center [634, 223] width 835 height 30
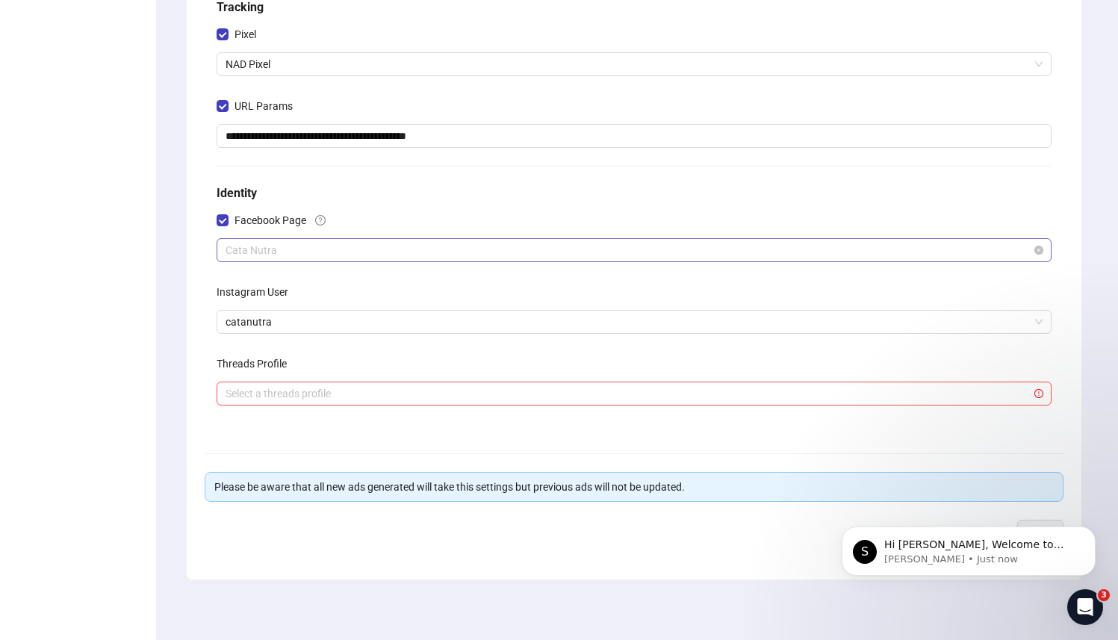
click at [284, 253] on span "Cata Nutra" at bounding box center [634, 250] width 817 height 22
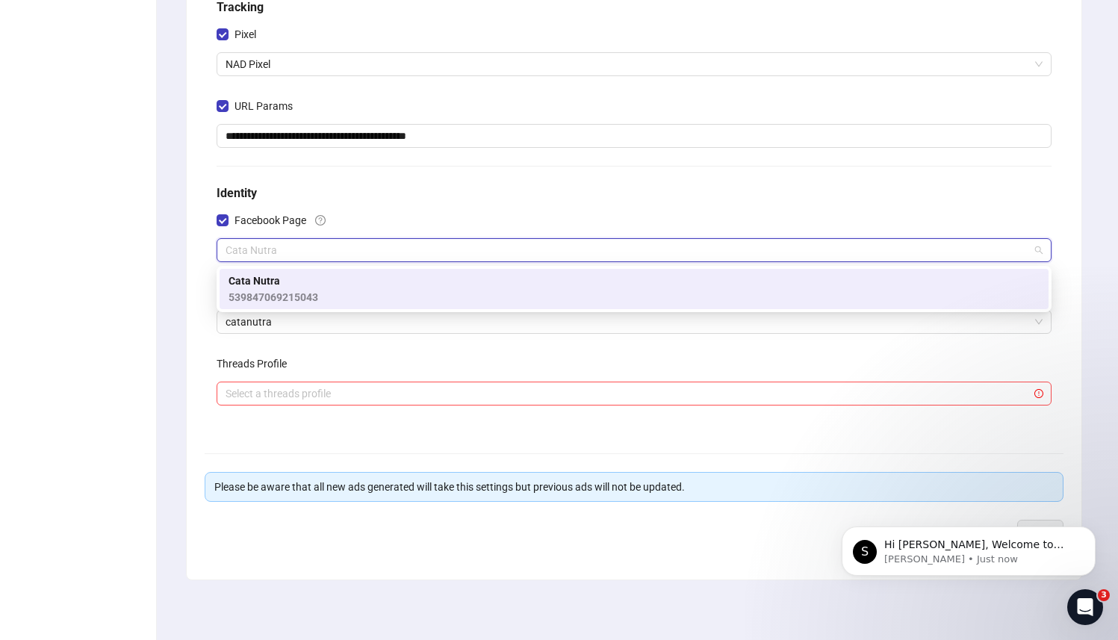
click at [336, 216] on div "Facebook Page" at bounding box center [634, 223] width 835 height 30
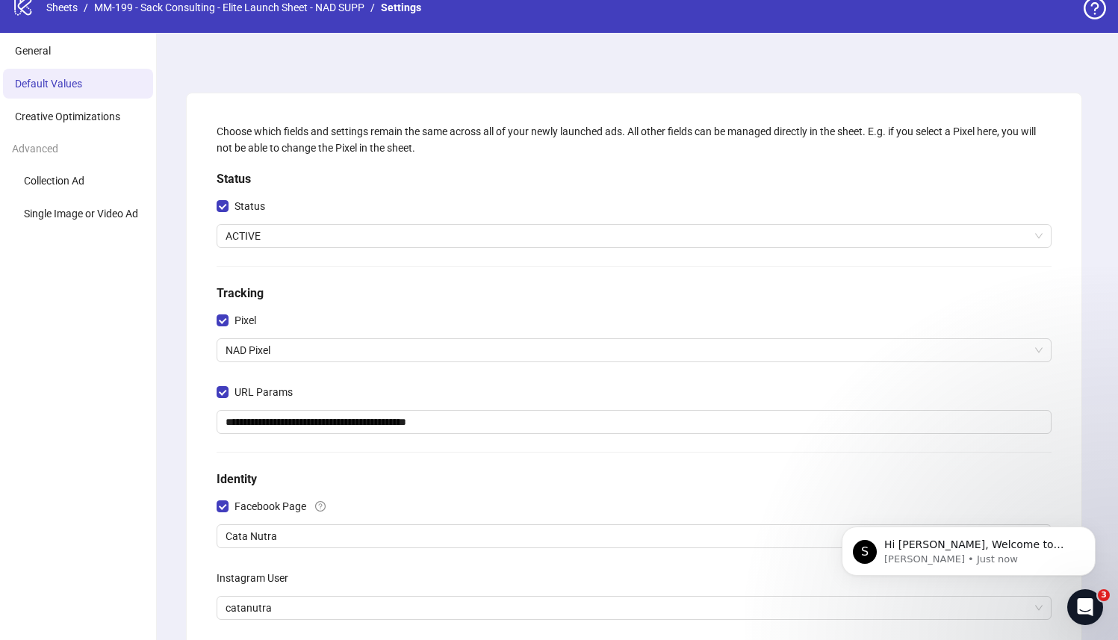
scroll to position [0, 0]
